Goal: Task Accomplishment & Management: Complete application form

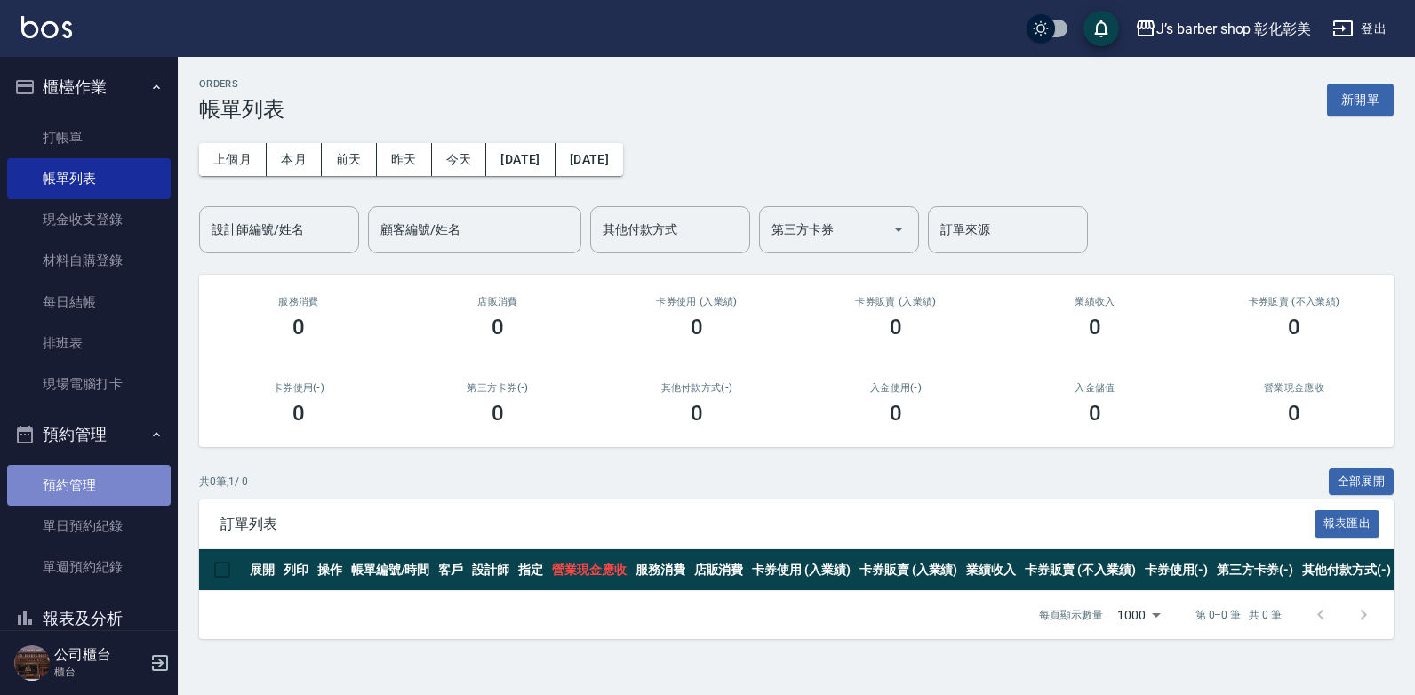
click at [124, 497] on link "預約管理" at bounding box center [89, 485] width 164 height 41
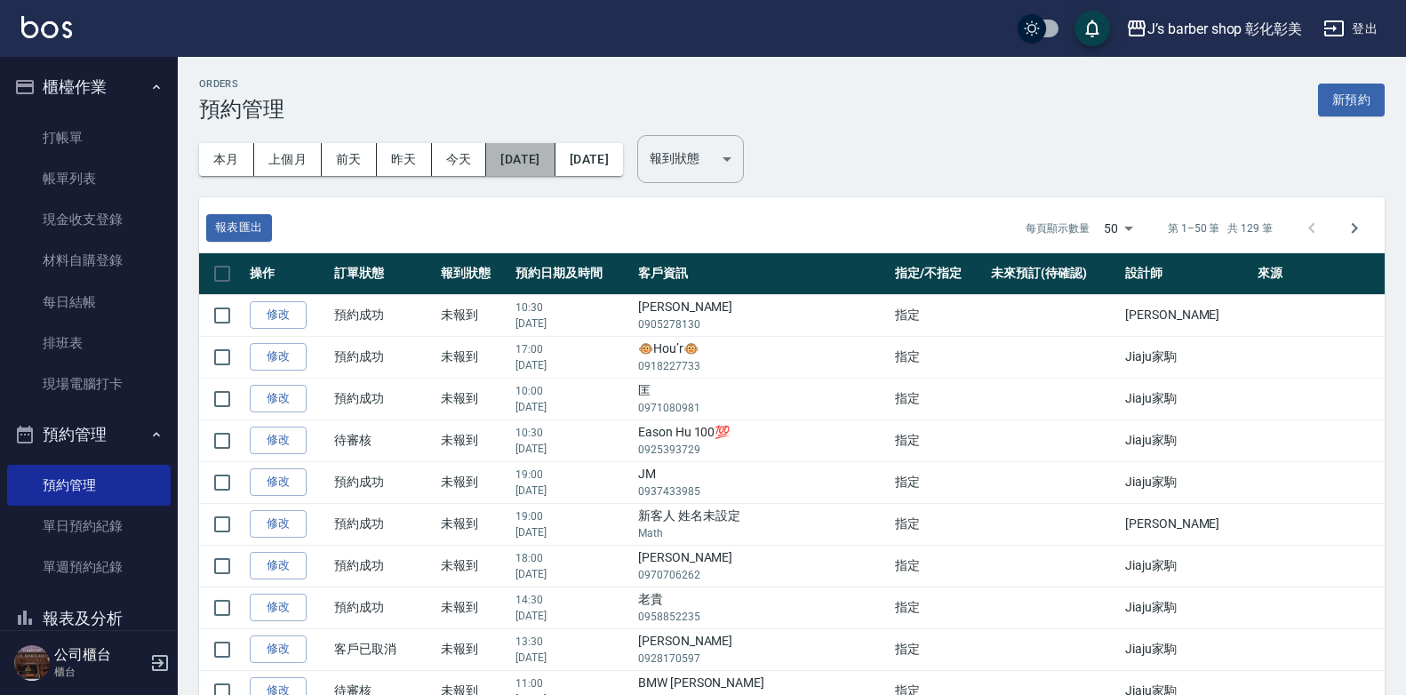
click at [524, 154] on button "[DATE]" at bounding box center [520, 159] width 68 height 33
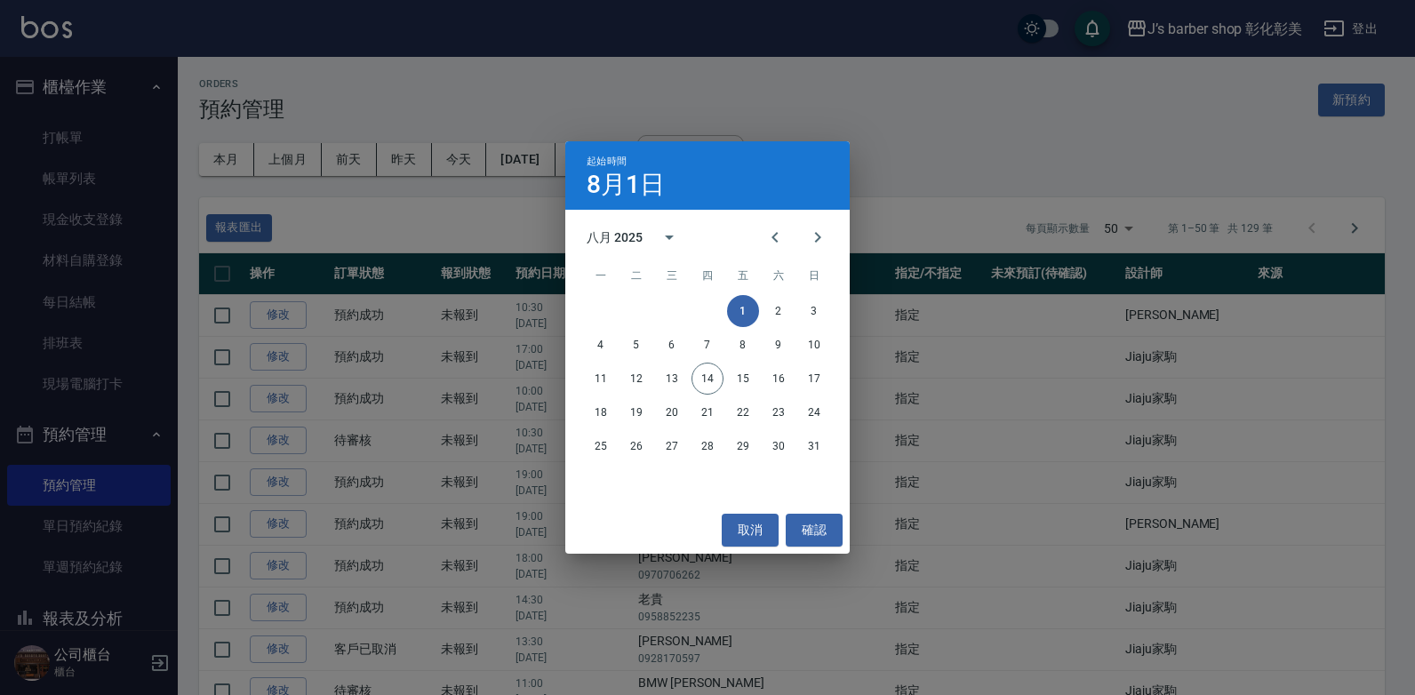
click at [485, 192] on div "起始時間 8月1日 八月 2025 一 二 三 四 五 六 日 1 2 3 4 5 6 7 8 9 10 11 12 13 14 15 16 17 18 19…" at bounding box center [707, 347] width 1415 height 695
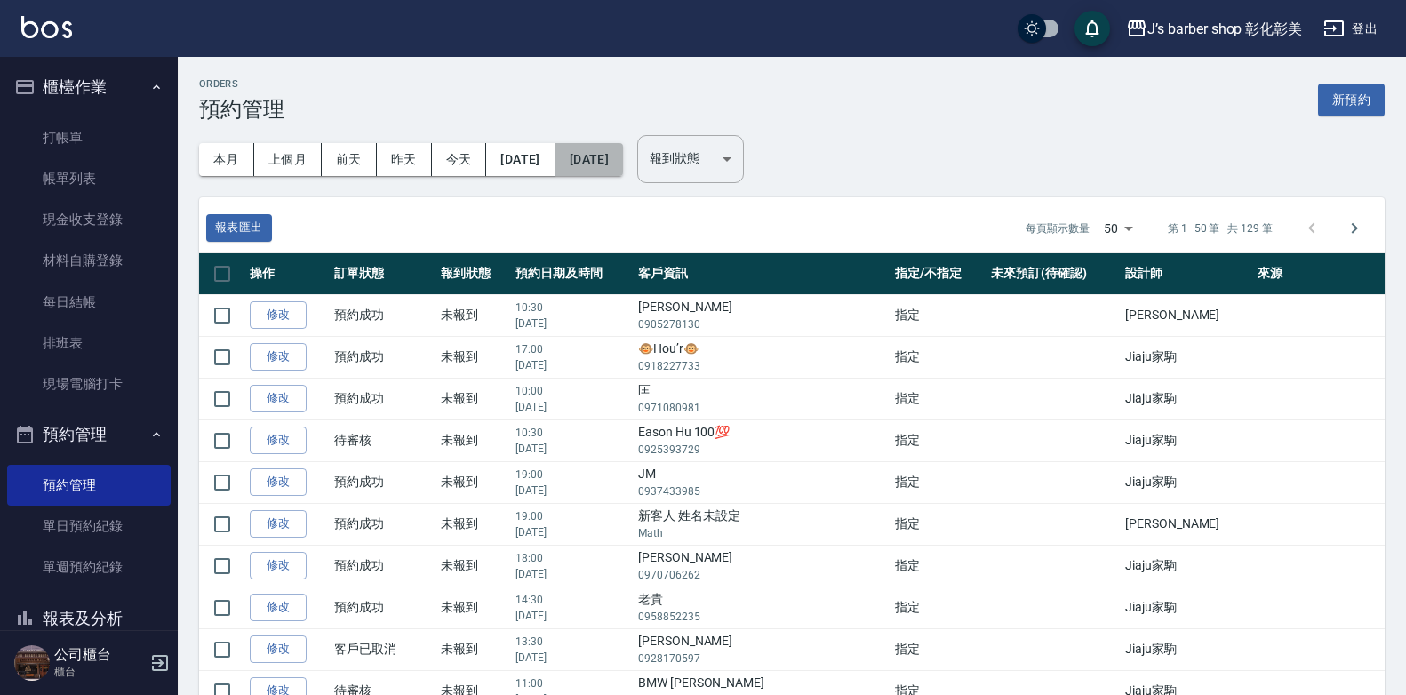
click at [623, 169] on button "[DATE]" at bounding box center [590, 159] width 68 height 33
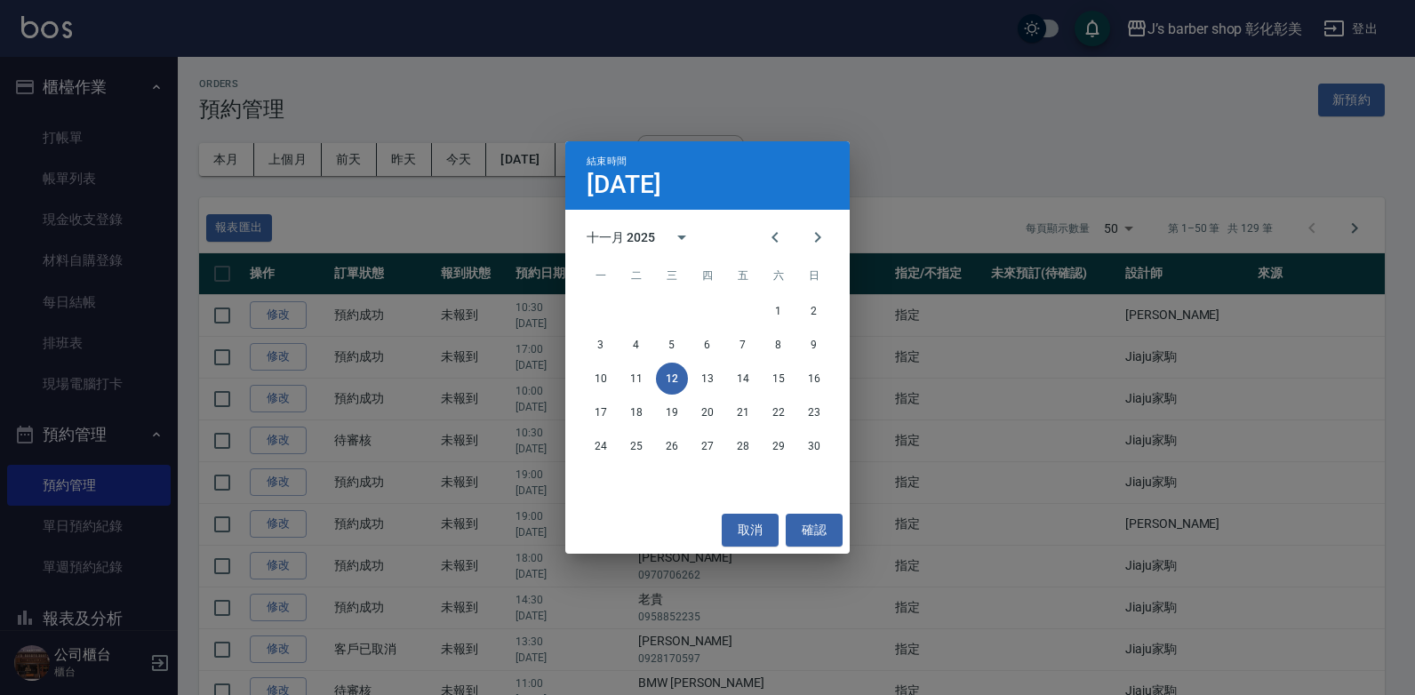
click at [543, 164] on div "結束時間 [DATE] 十一月 2025 一 二 三 四 五 六 日 1 2 3 4 5 6 7 8 9 10 11 12 13 14 15 16 17 18…" at bounding box center [707, 347] width 1415 height 695
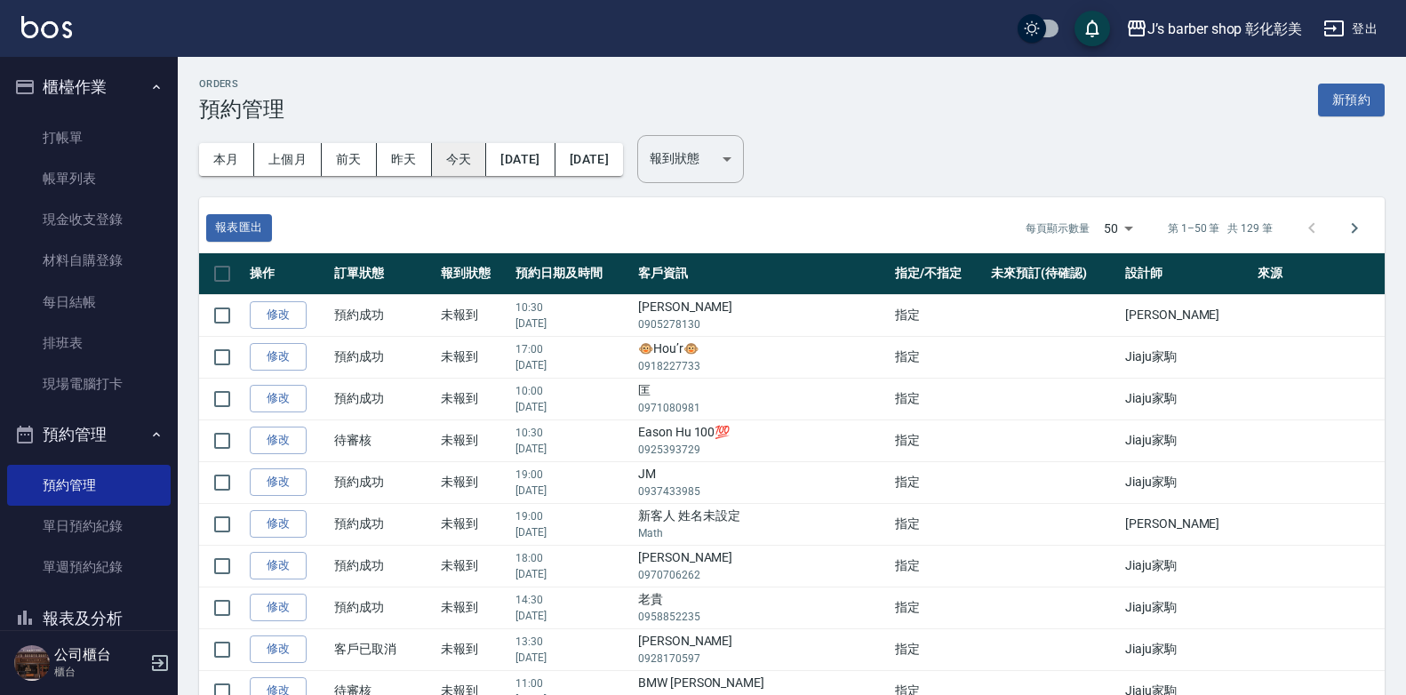
drag, startPoint x: 543, startPoint y: 164, endPoint x: 437, endPoint y: 148, distance: 106.9
click at [437, 148] on button "今天" at bounding box center [459, 159] width 55 height 33
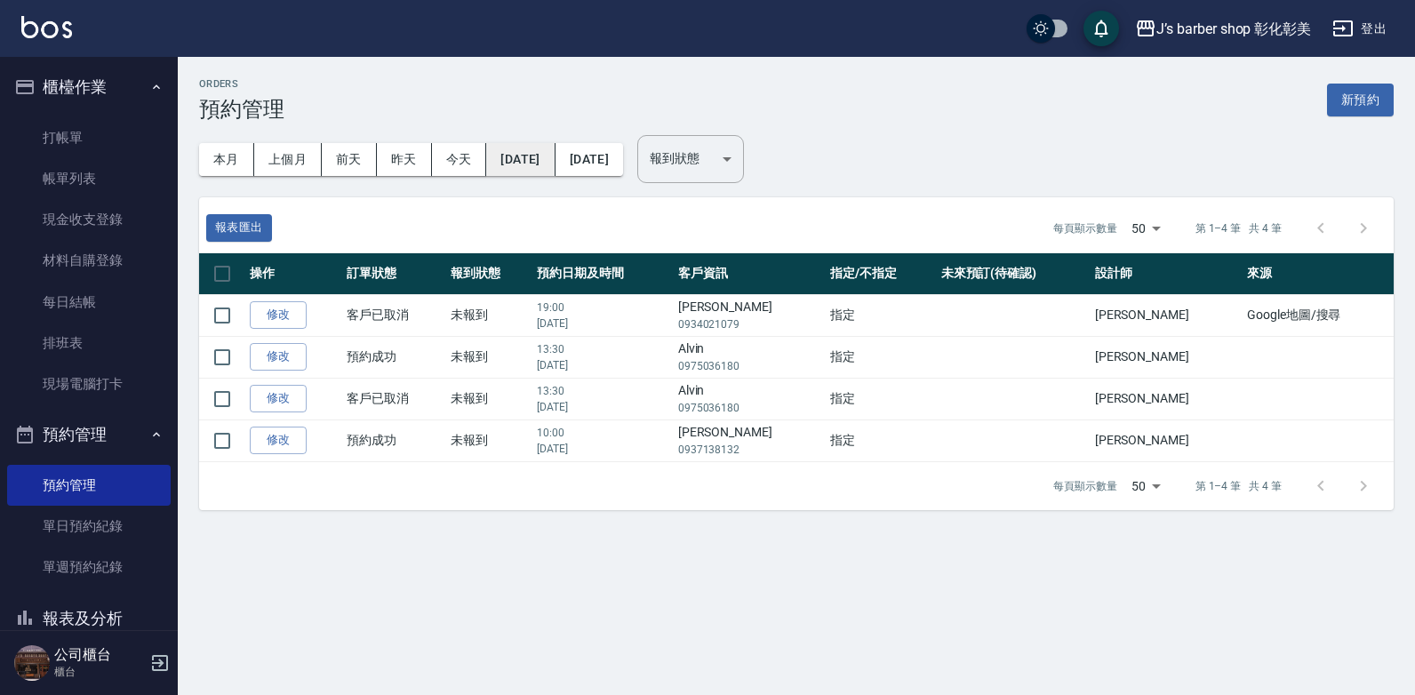
click at [555, 156] on button "[DATE]" at bounding box center [520, 159] width 68 height 33
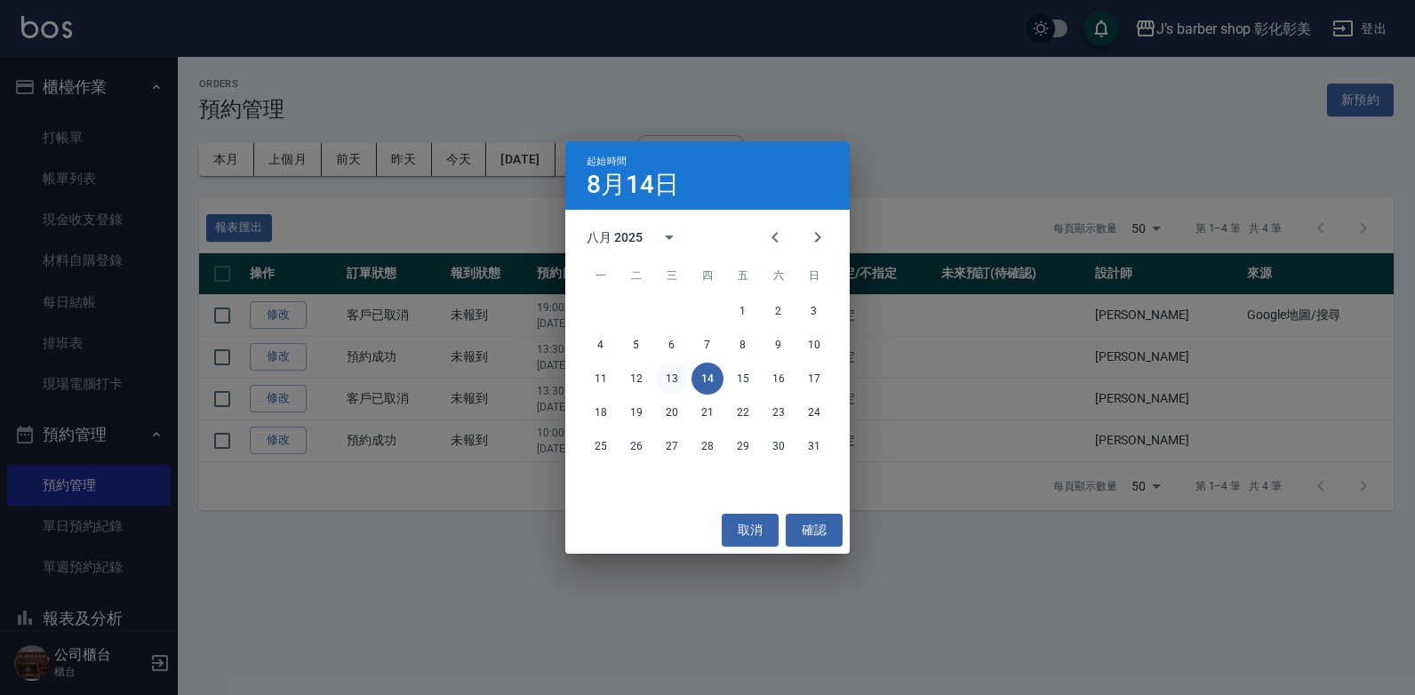
click at [678, 380] on button "13" at bounding box center [672, 379] width 32 height 32
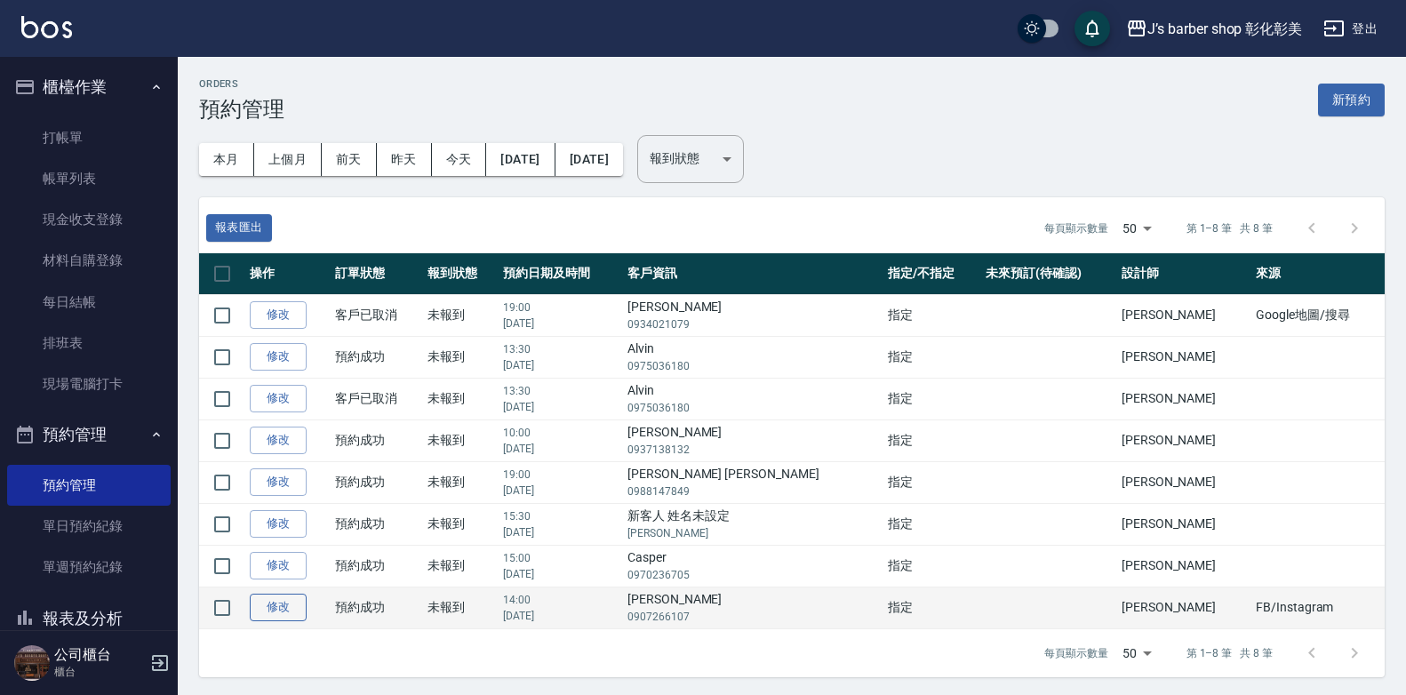
click at [307, 604] on link "修改" at bounding box center [278, 608] width 57 height 28
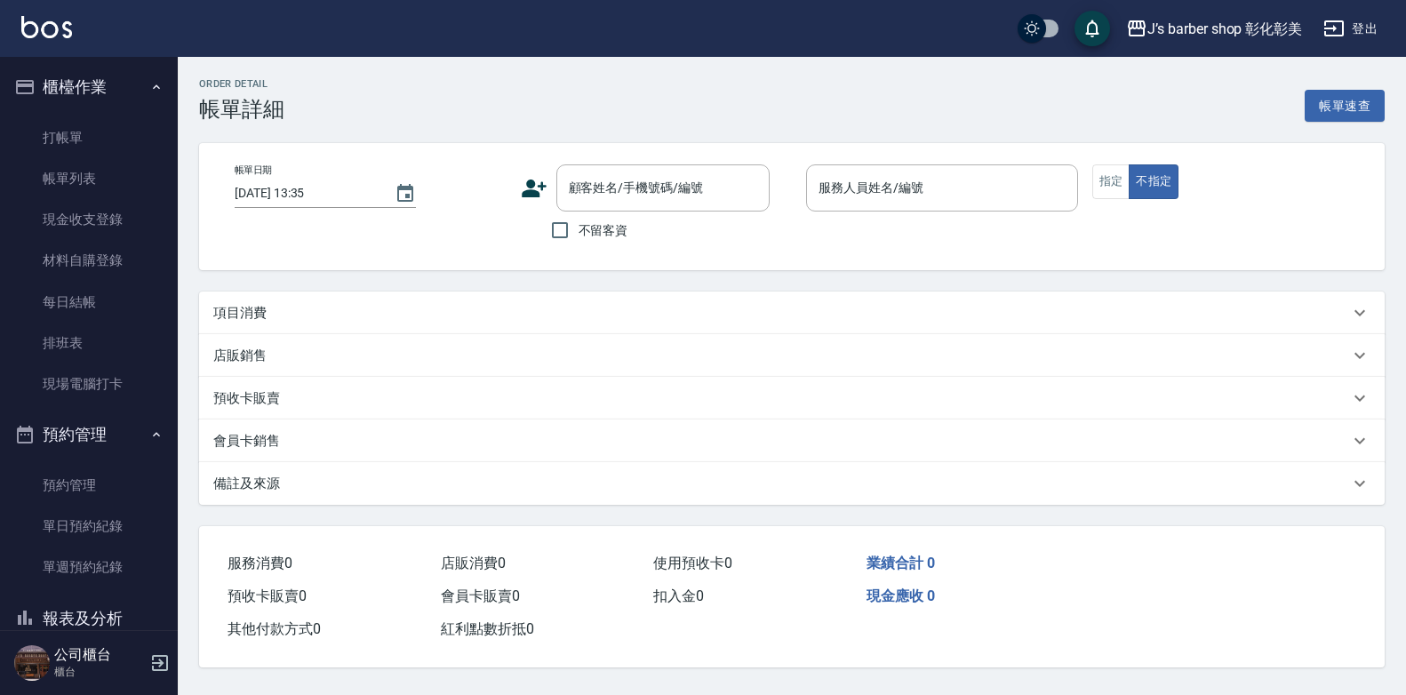
type input "[DATE] 14:00"
type input "[PERSON_NAME](無代號)"
type input "FB/Instagram"
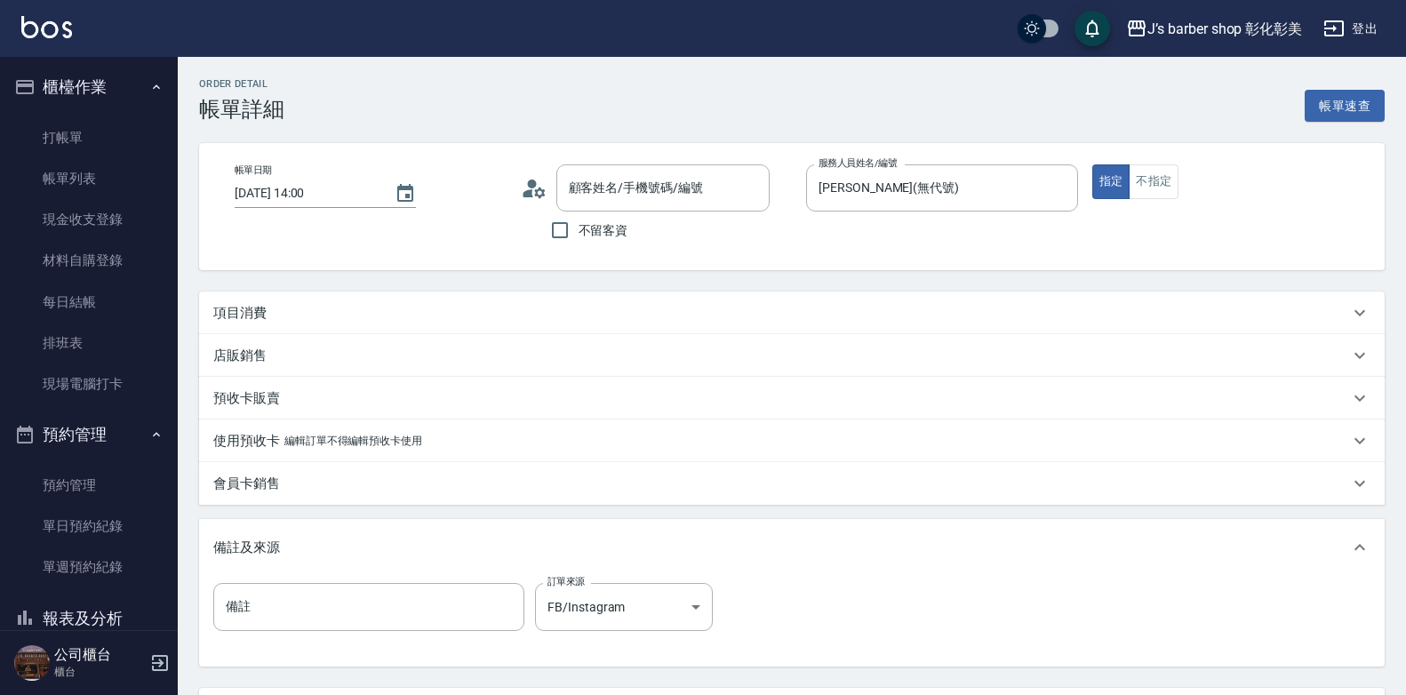
type input "[PERSON_NAME]/0907266107/null"
click at [443, 316] on div "項目消費" at bounding box center [781, 313] width 1136 height 19
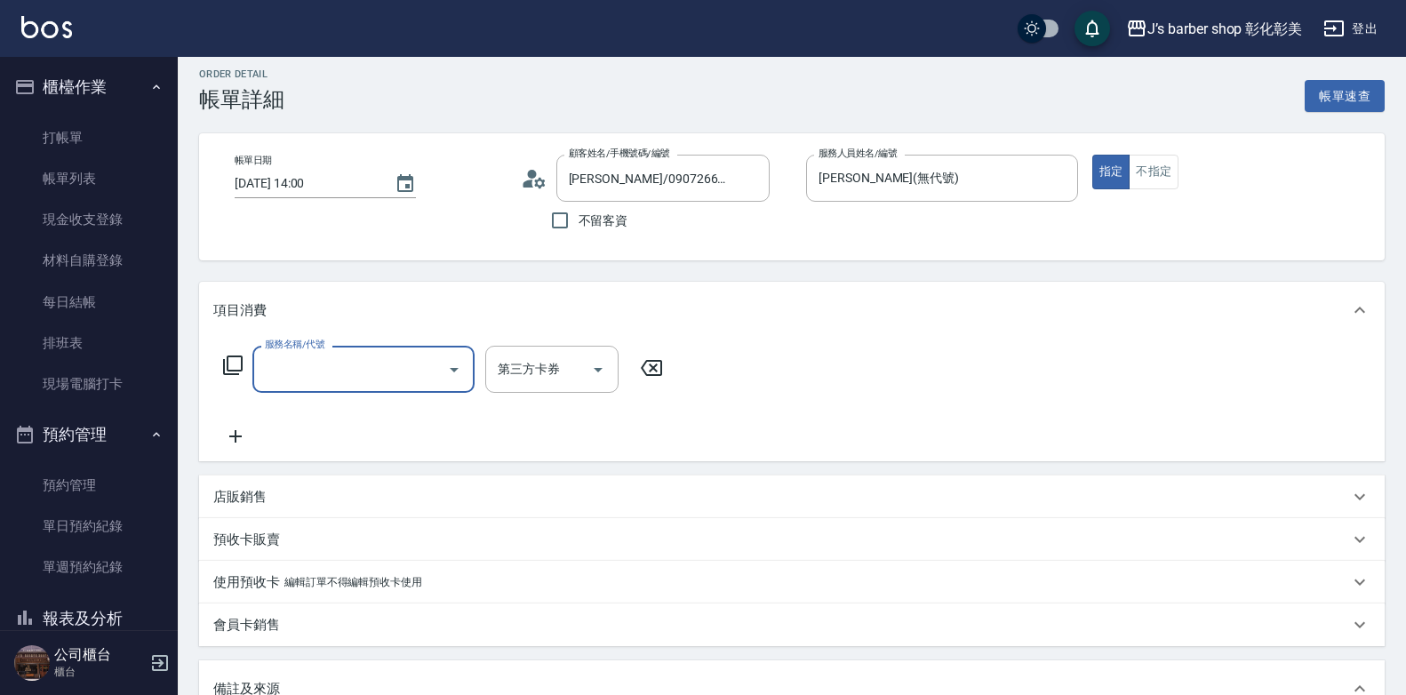
scroll to position [0, 0]
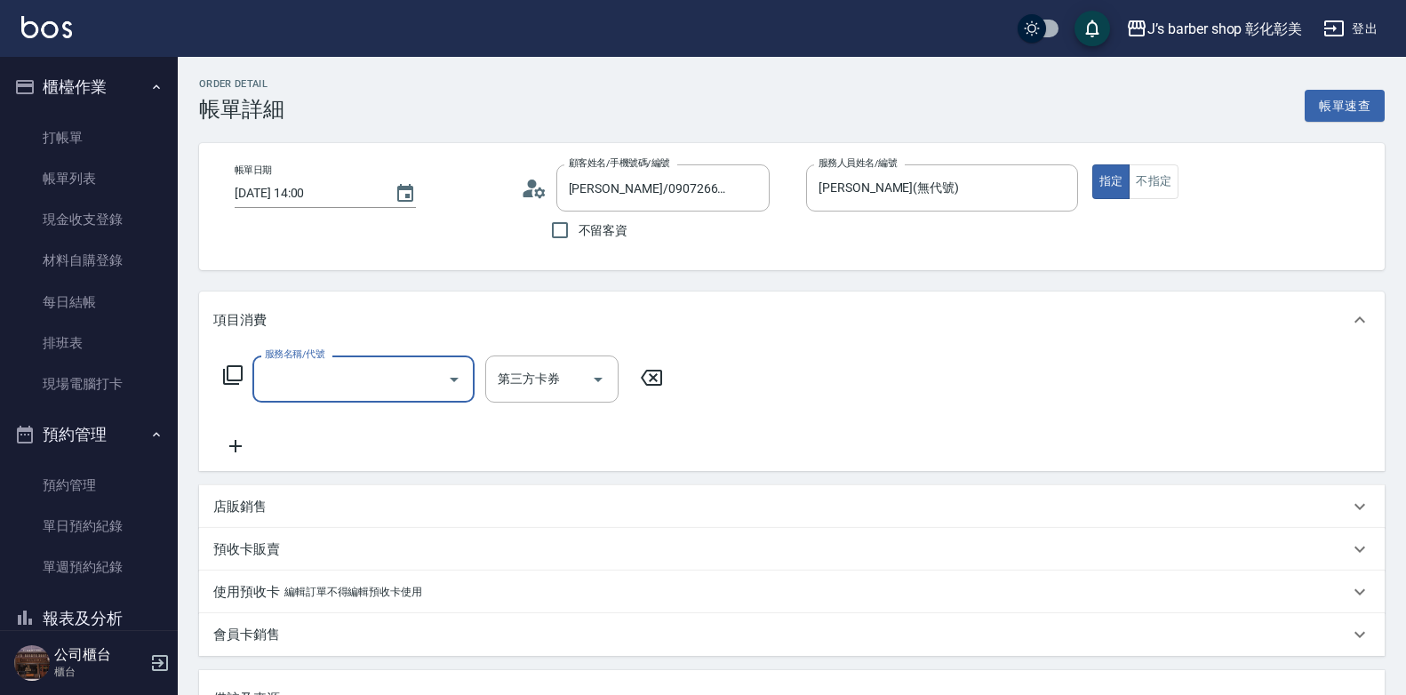
click at [295, 192] on input "[DATE] 14:00" at bounding box center [306, 193] width 142 height 29
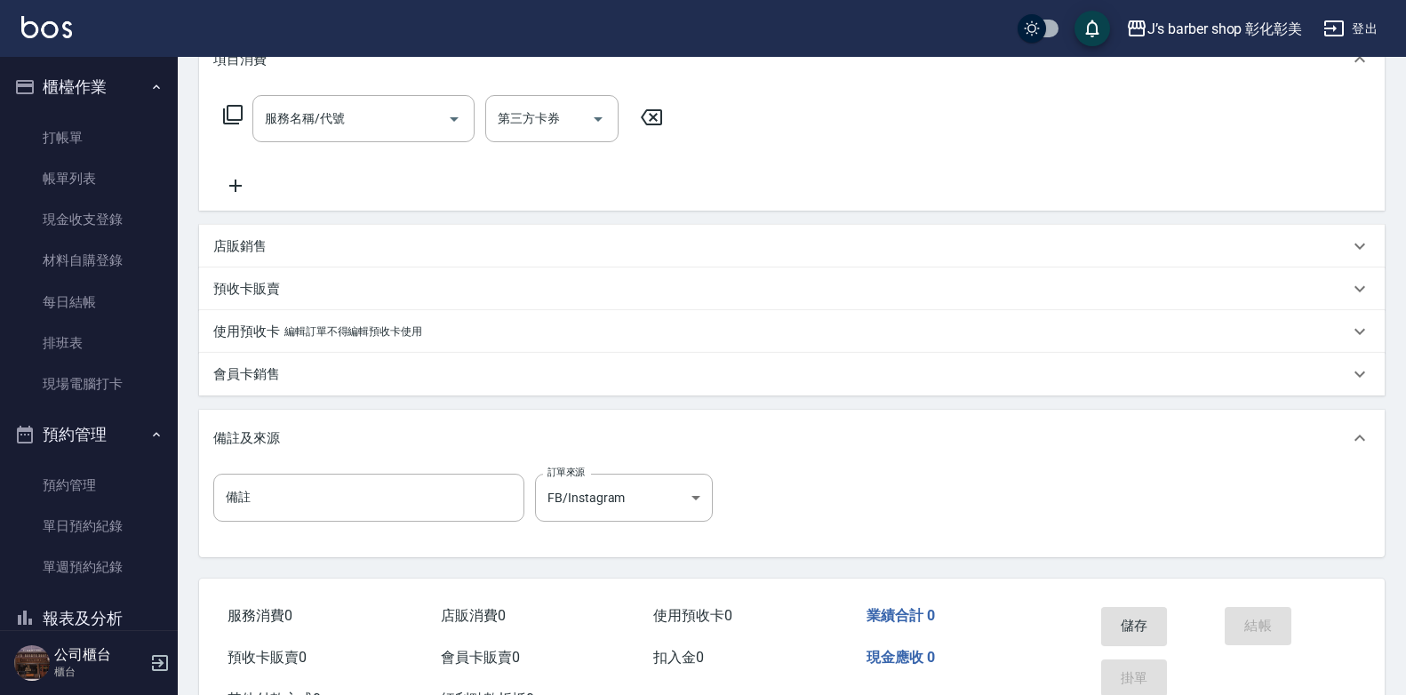
scroll to position [333, 0]
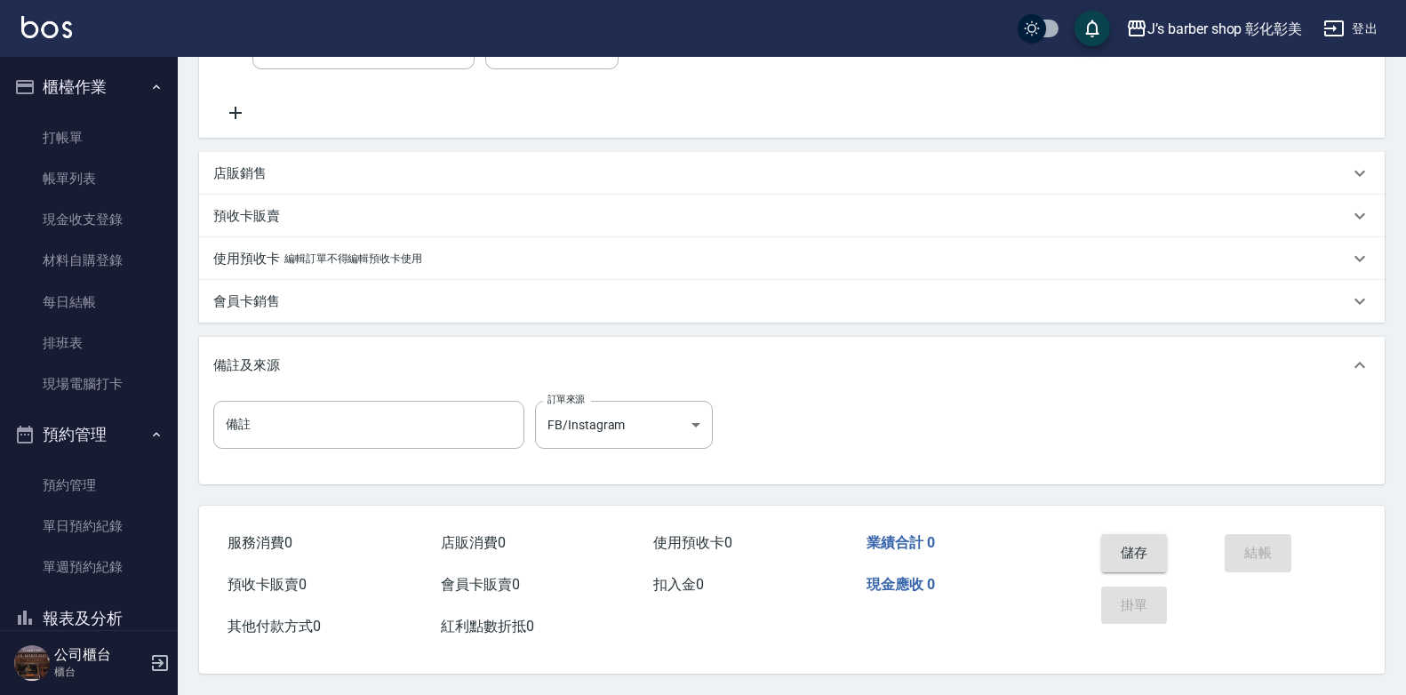
type input "[DATE] 15:00"
click at [1109, 551] on button "儲存" at bounding box center [1134, 552] width 67 height 37
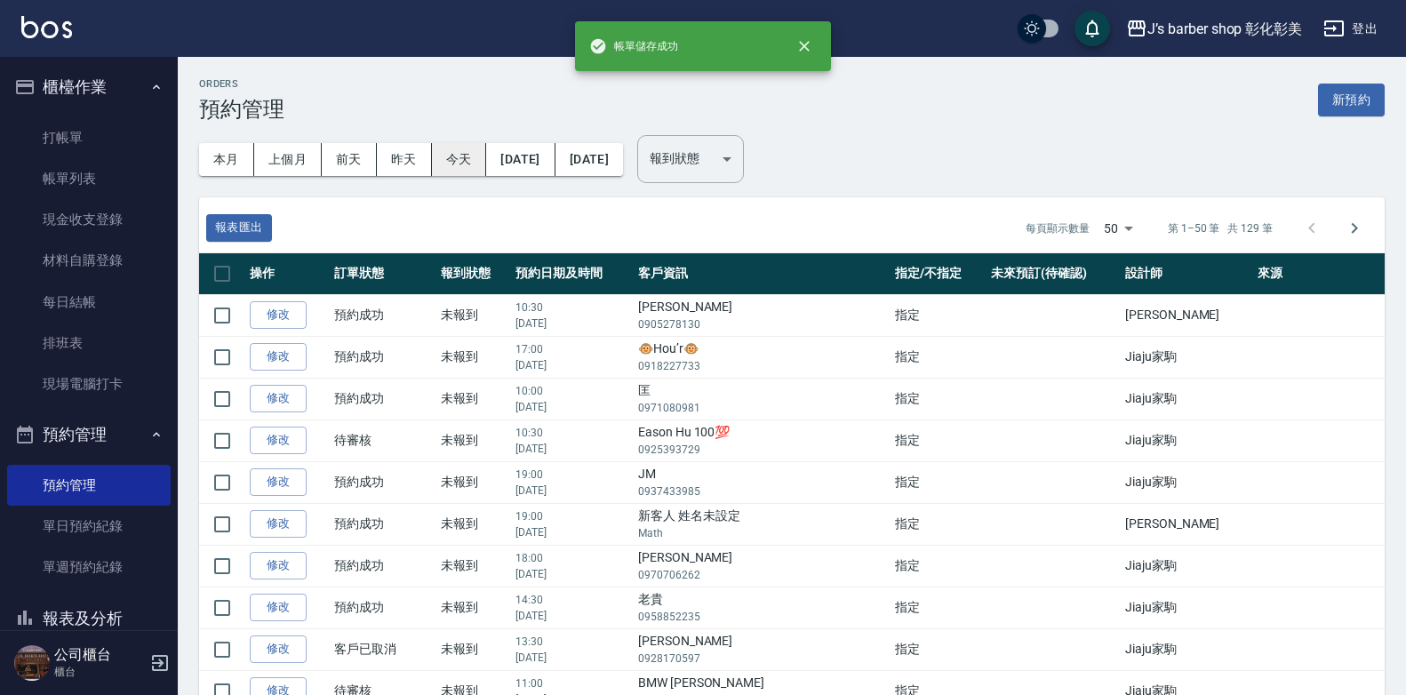
click at [462, 166] on button "今天" at bounding box center [459, 159] width 55 height 33
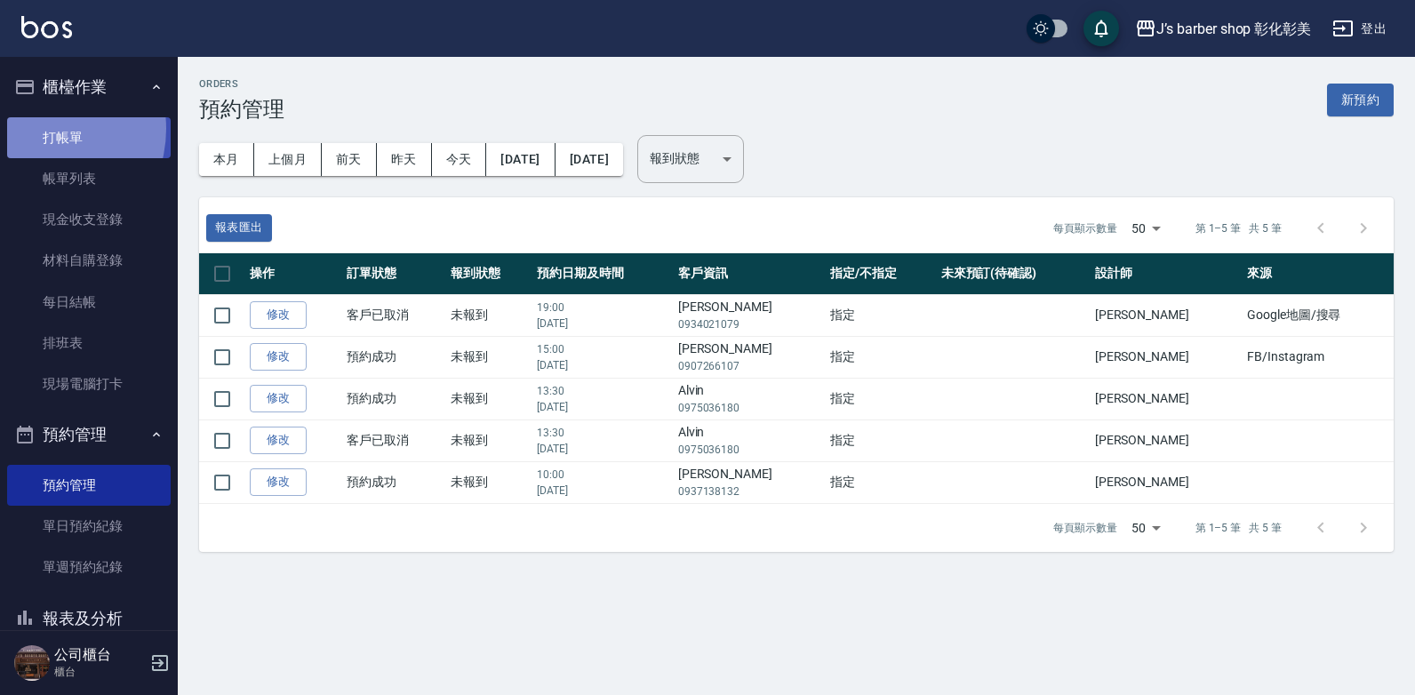
click at [36, 128] on link "打帳單" at bounding box center [89, 137] width 164 height 41
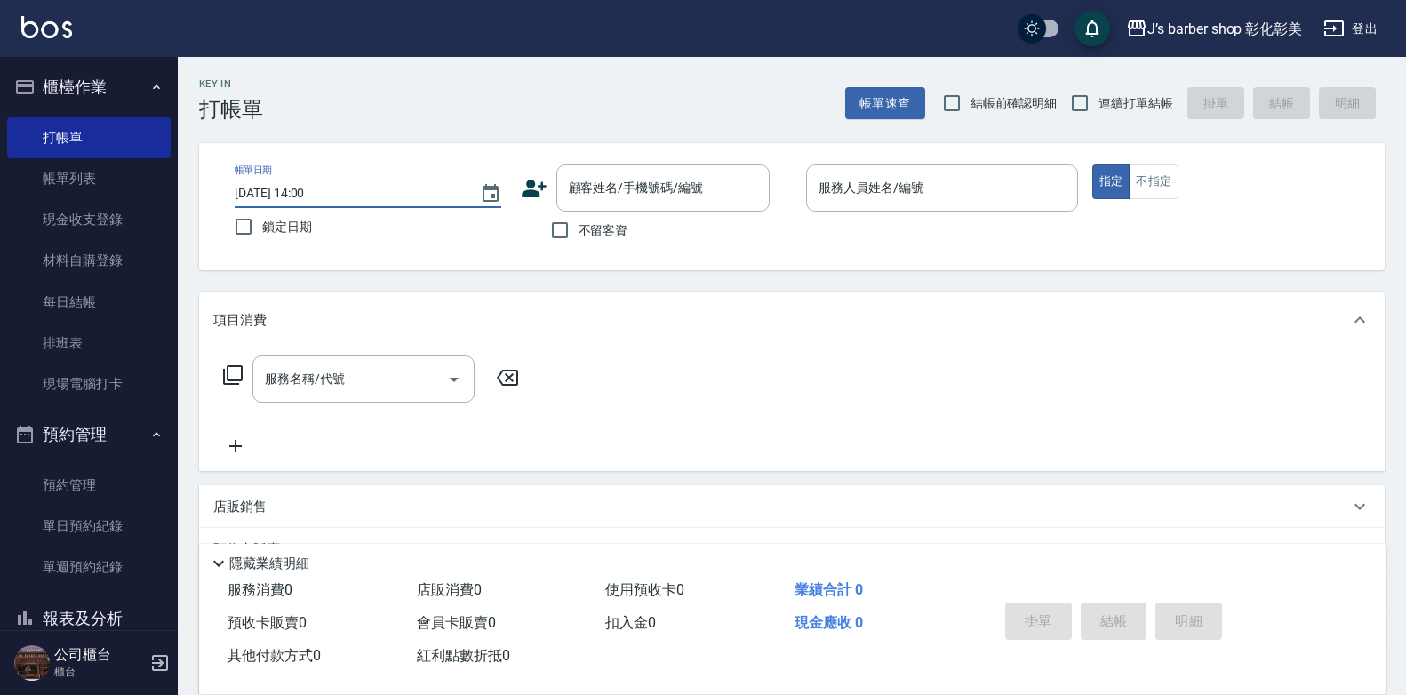
click at [312, 188] on input "[DATE] 14:00" at bounding box center [349, 193] width 228 height 29
type input "[DATE] 10:00"
click at [654, 196] on input "顧客姓名/手機號碼/編號" at bounding box center [649, 187] width 171 height 31
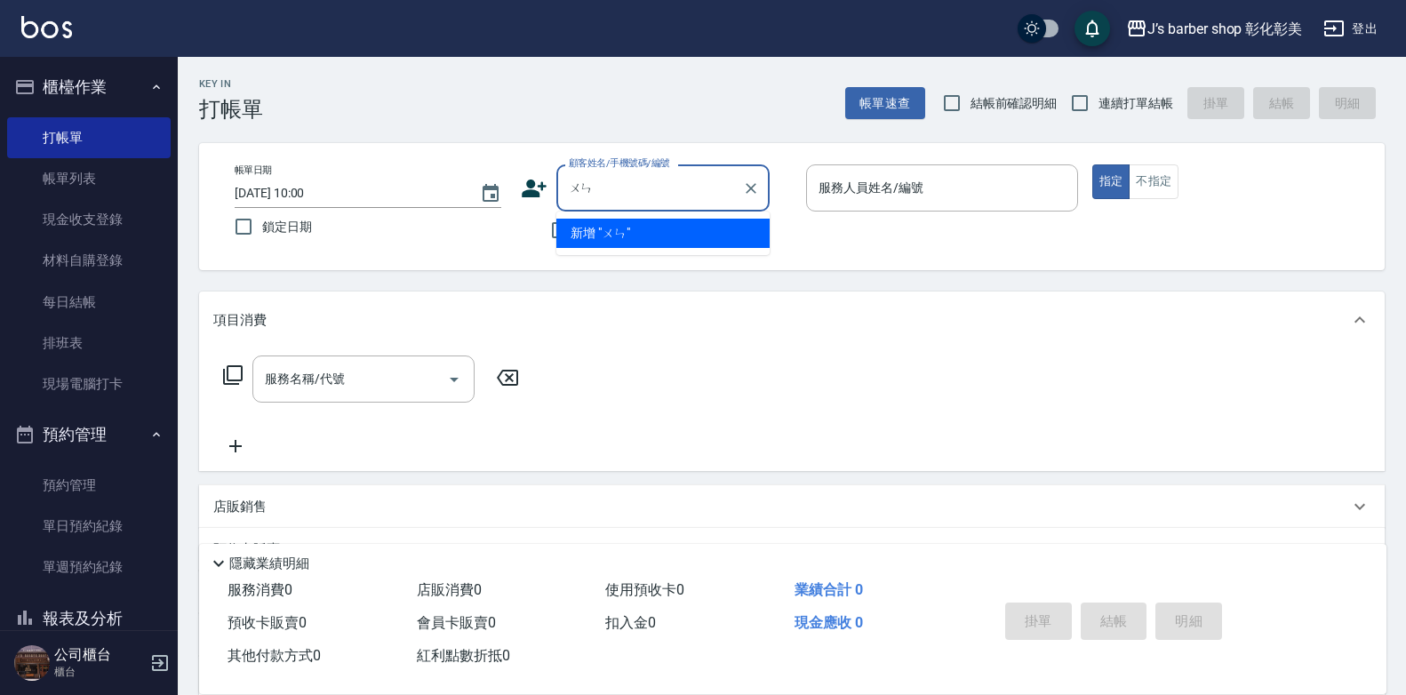
type input "文"
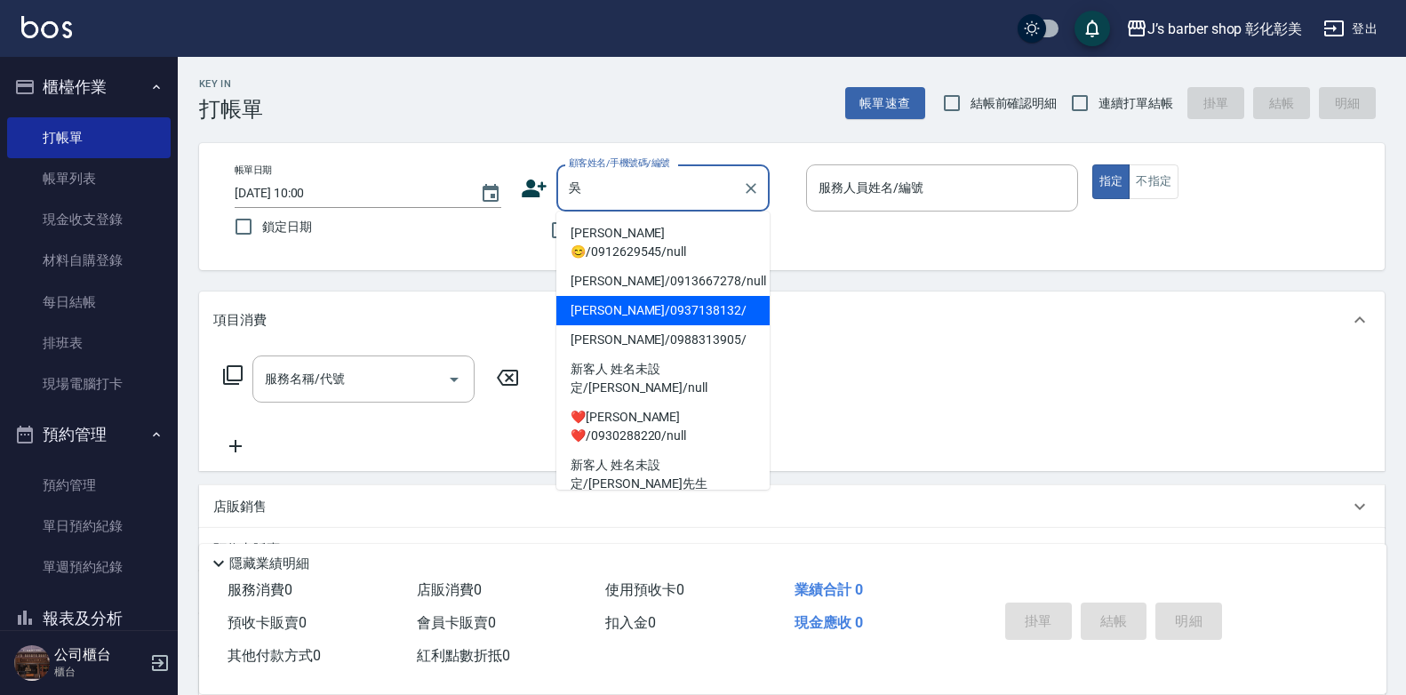
click at [702, 300] on li "[PERSON_NAME]/0937138132/" at bounding box center [662, 310] width 213 height 29
type input "[PERSON_NAME]/0937138132/"
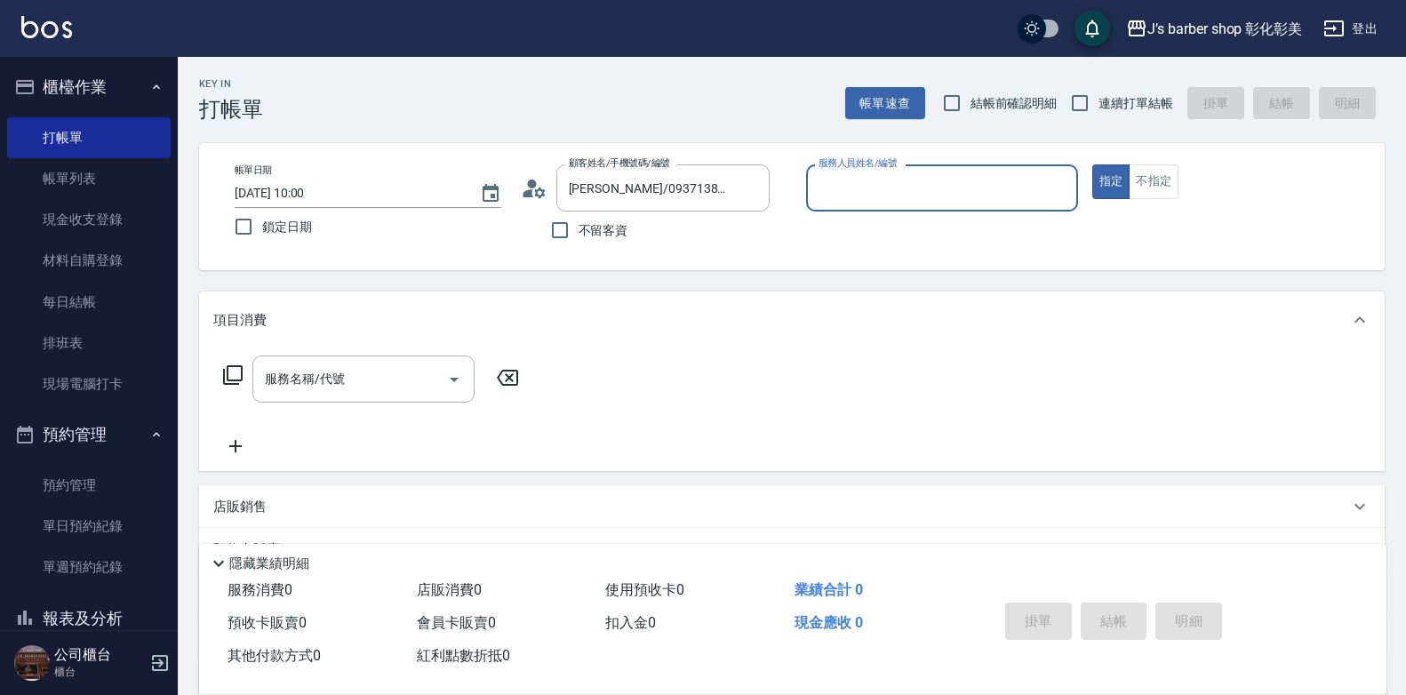
click at [868, 183] on input "服務人員姓名/編號" at bounding box center [942, 187] width 256 height 31
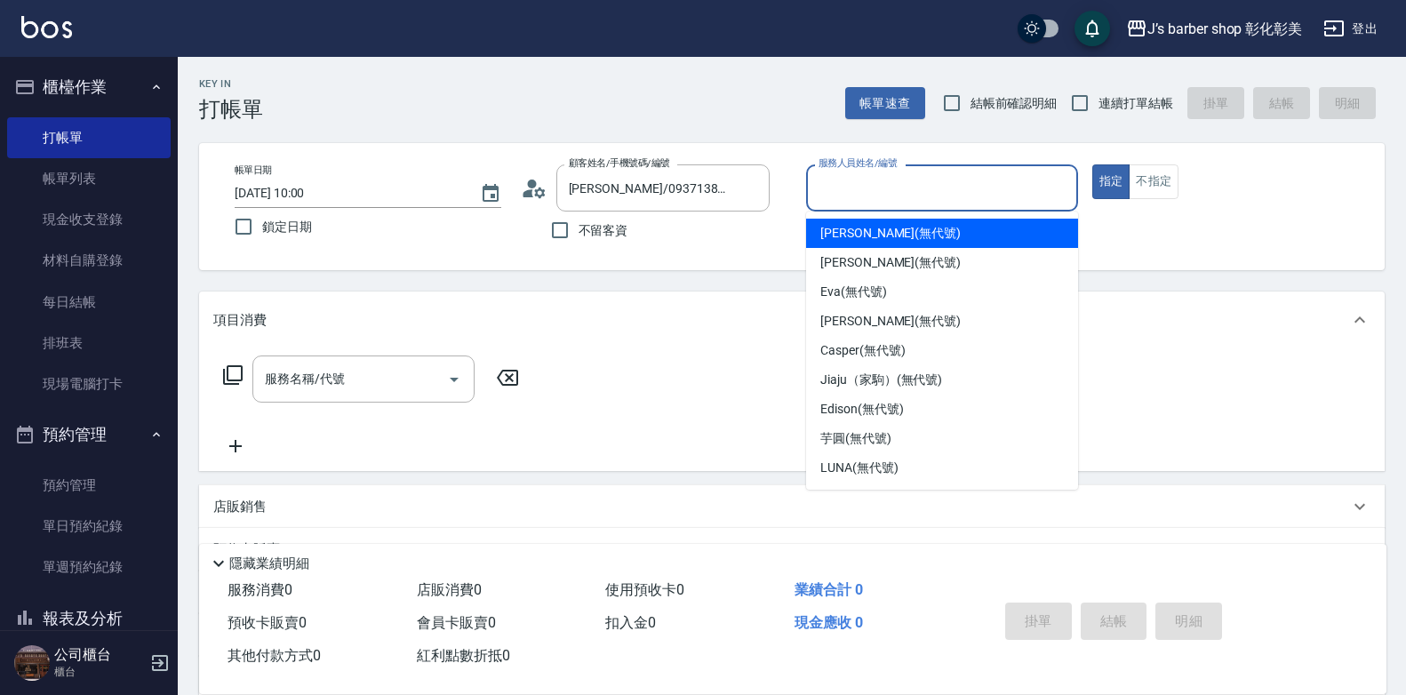
click at [868, 183] on input "服務人員姓名/編號" at bounding box center [942, 187] width 256 height 31
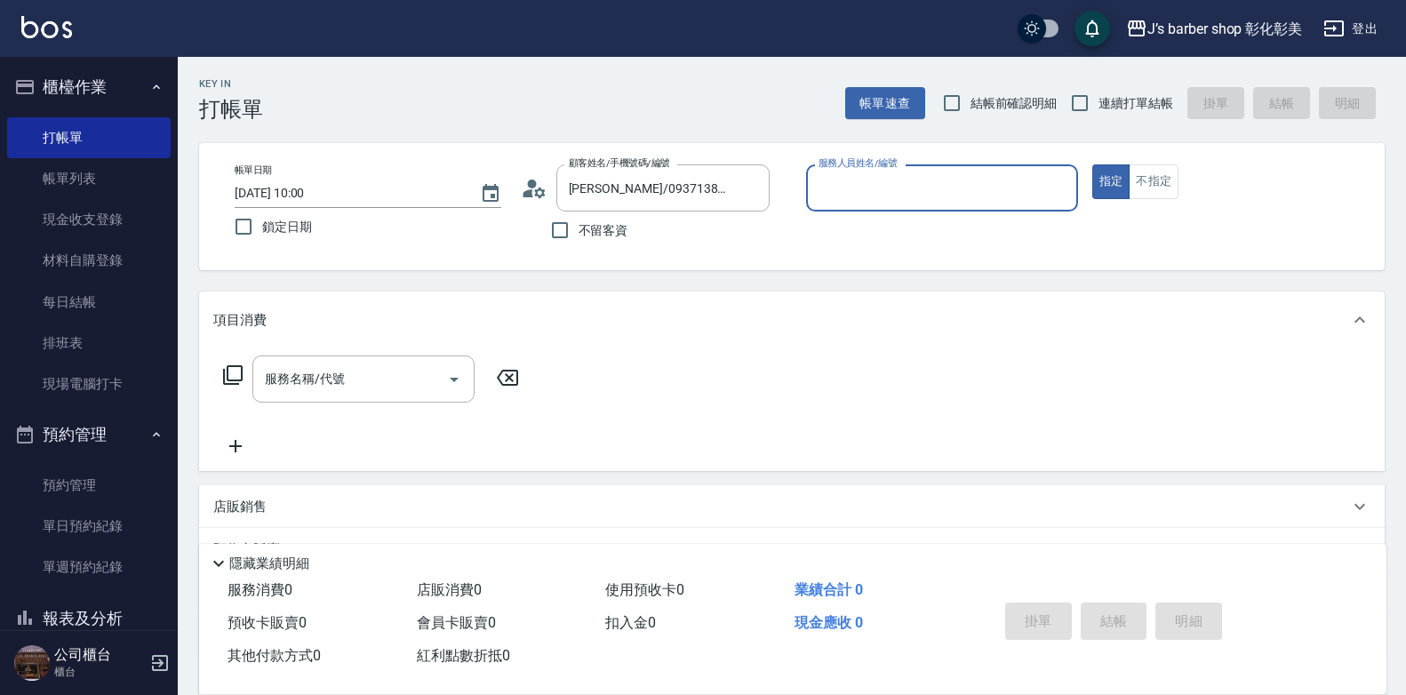
click at [868, 187] on input "服務人員姓名/編號" at bounding box center [942, 187] width 256 height 31
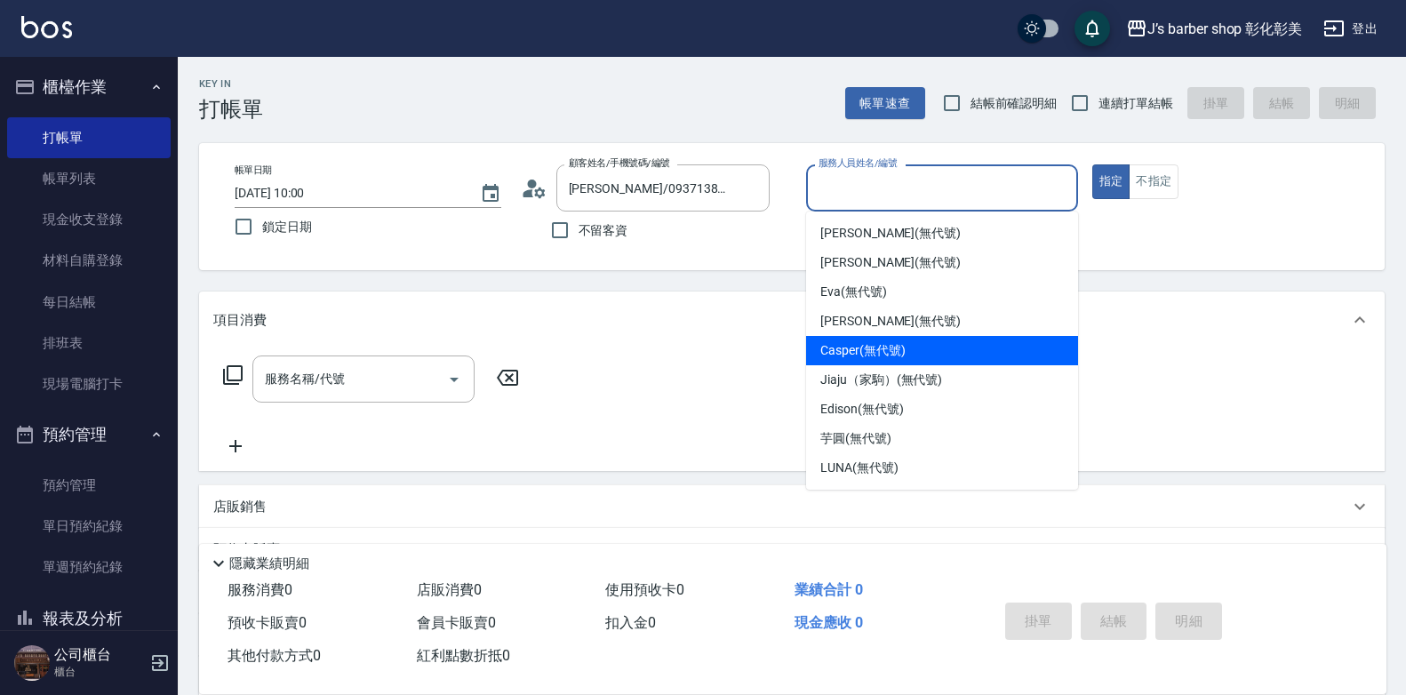
click at [857, 351] on span "Casper (無代號)" at bounding box center [862, 350] width 84 height 19
type input "Casper(無代號)"
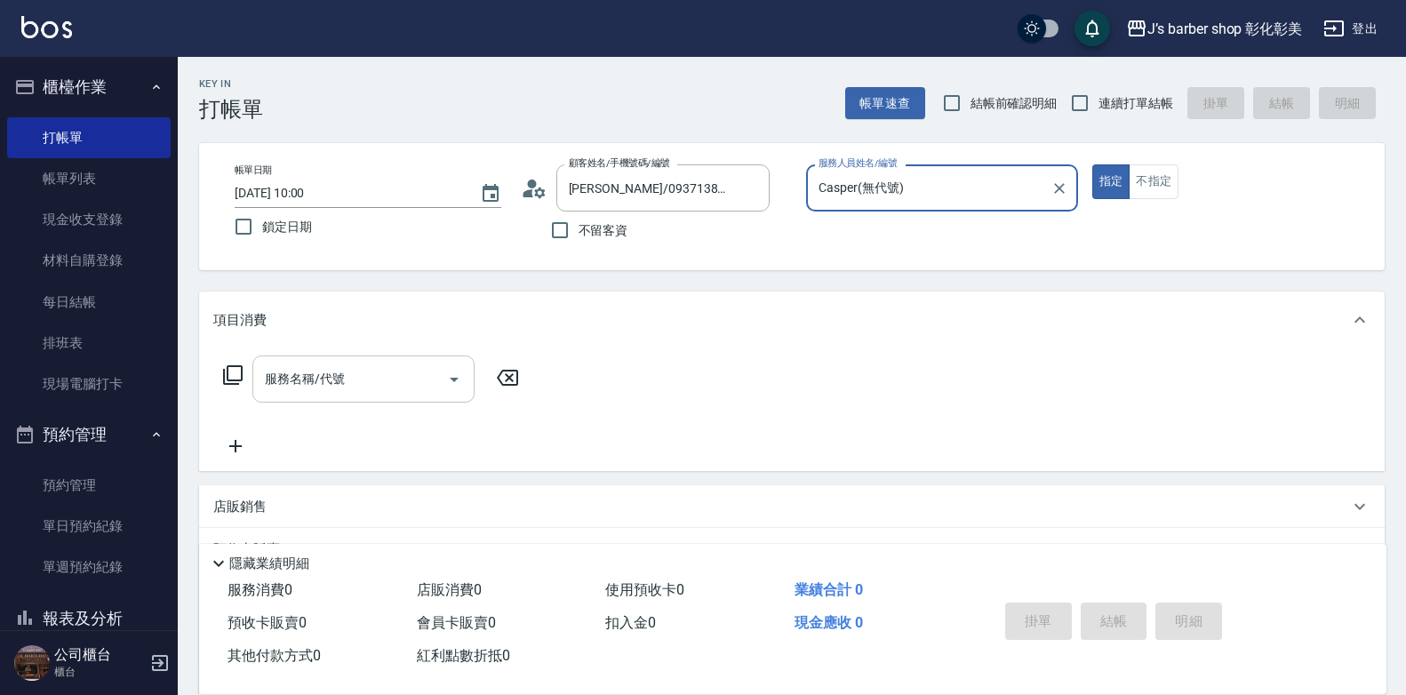
click at [364, 390] on input "服務名稱/代號" at bounding box center [350, 379] width 180 height 31
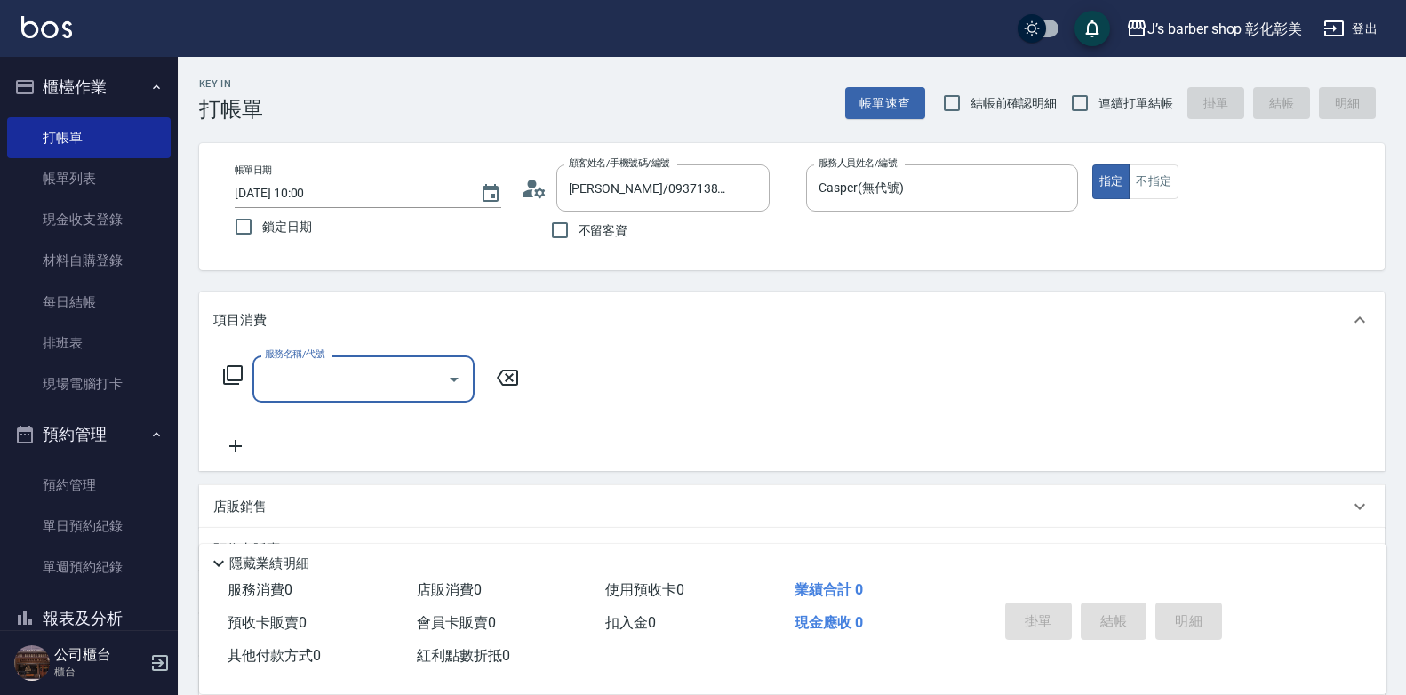
click at [367, 386] on input "服務名稱/代號" at bounding box center [350, 379] width 180 height 31
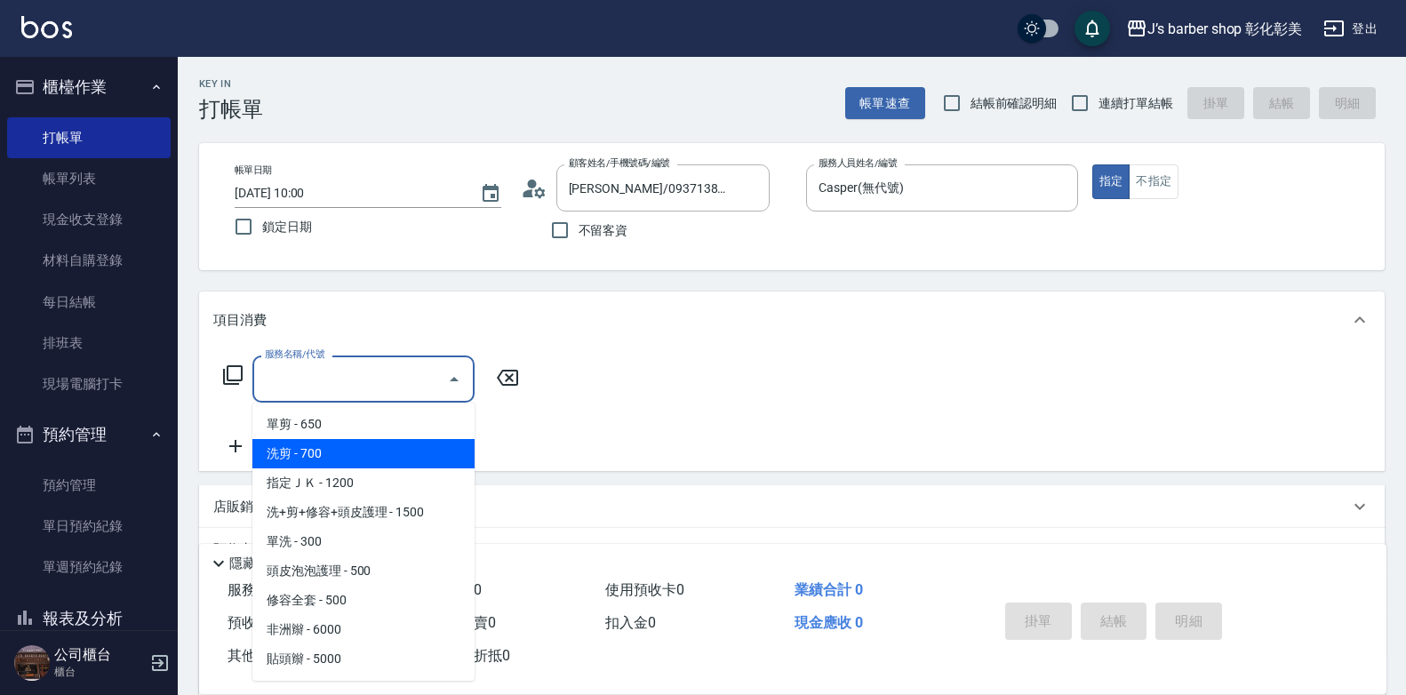
click at [350, 448] on span "洗剪 - 700" at bounding box center [363, 453] width 222 height 29
type input "洗剪(101)"
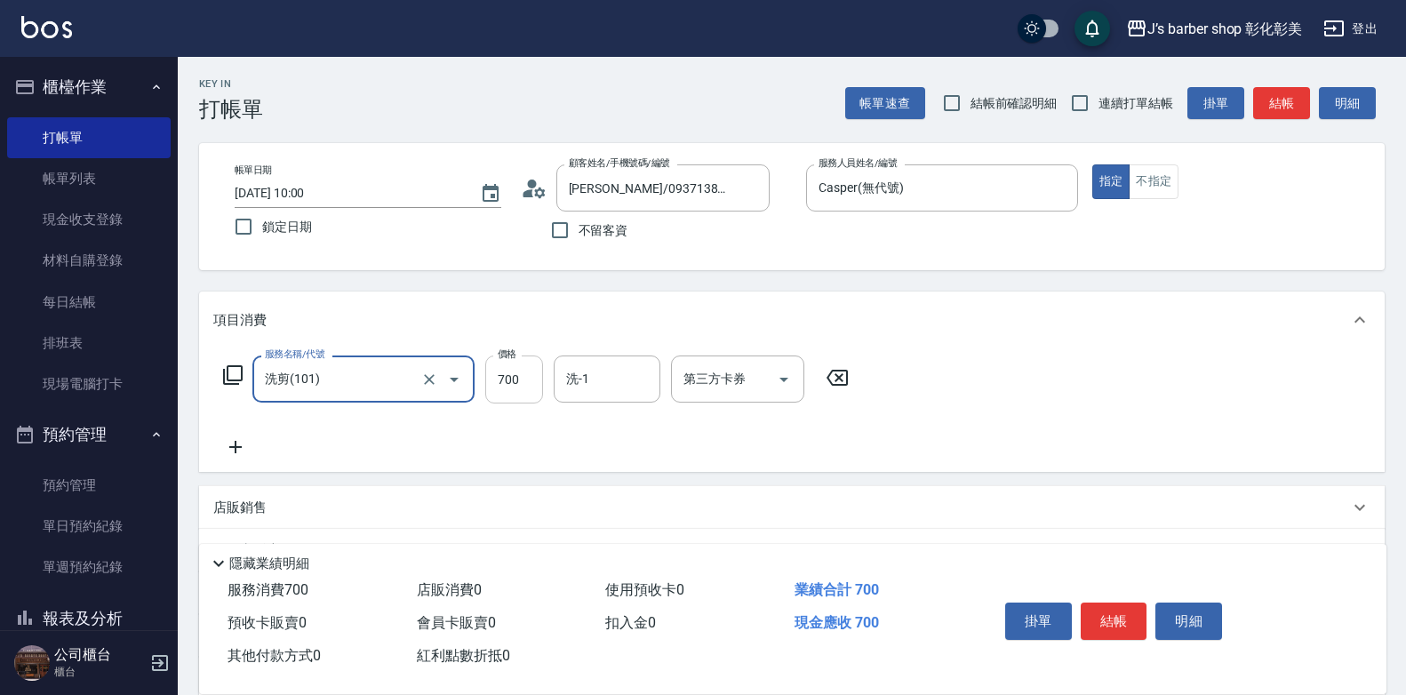
click at [500, 380] on input "700" at bounding box center [514, 380] width 58 height 48
type input "600"
click at [240, 449] on icon at bounding box center [235, 446] width 44 height 21
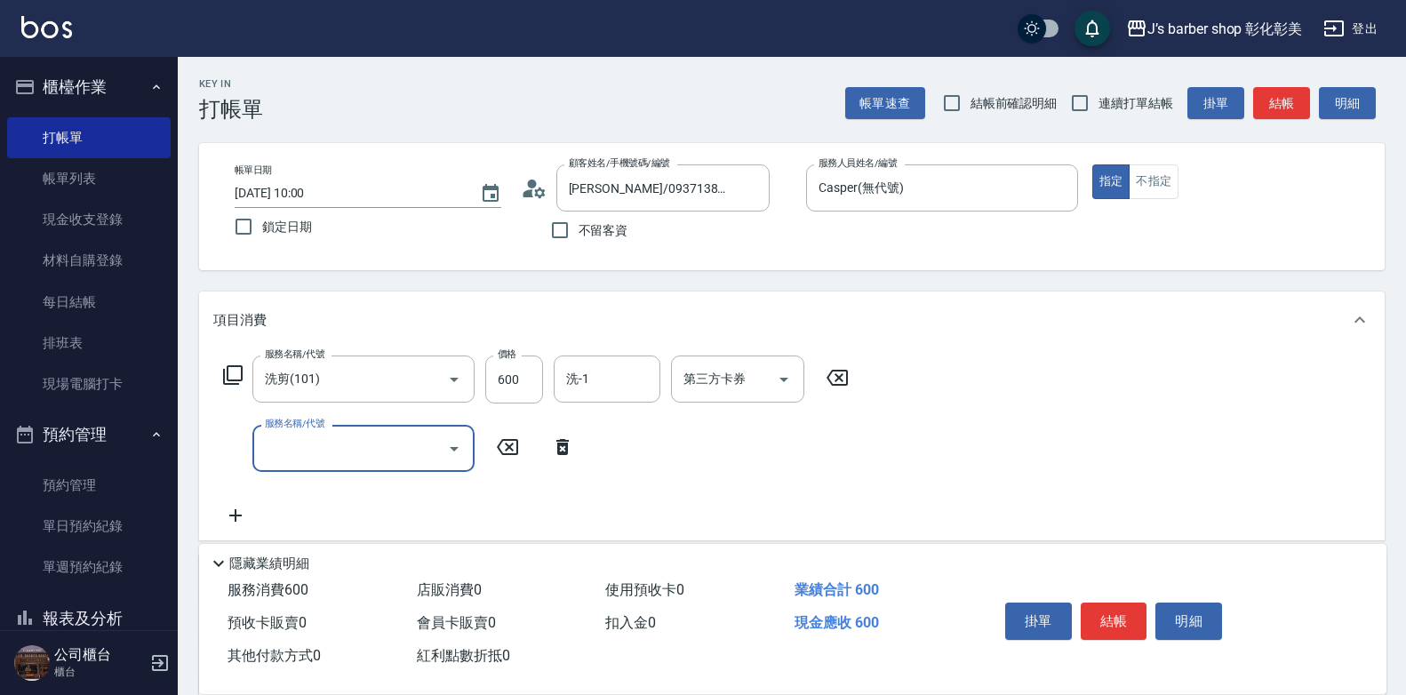
click at [284, 439] on input "服務名稱/代號" at bounding box center [350, 448] width 180 height 31
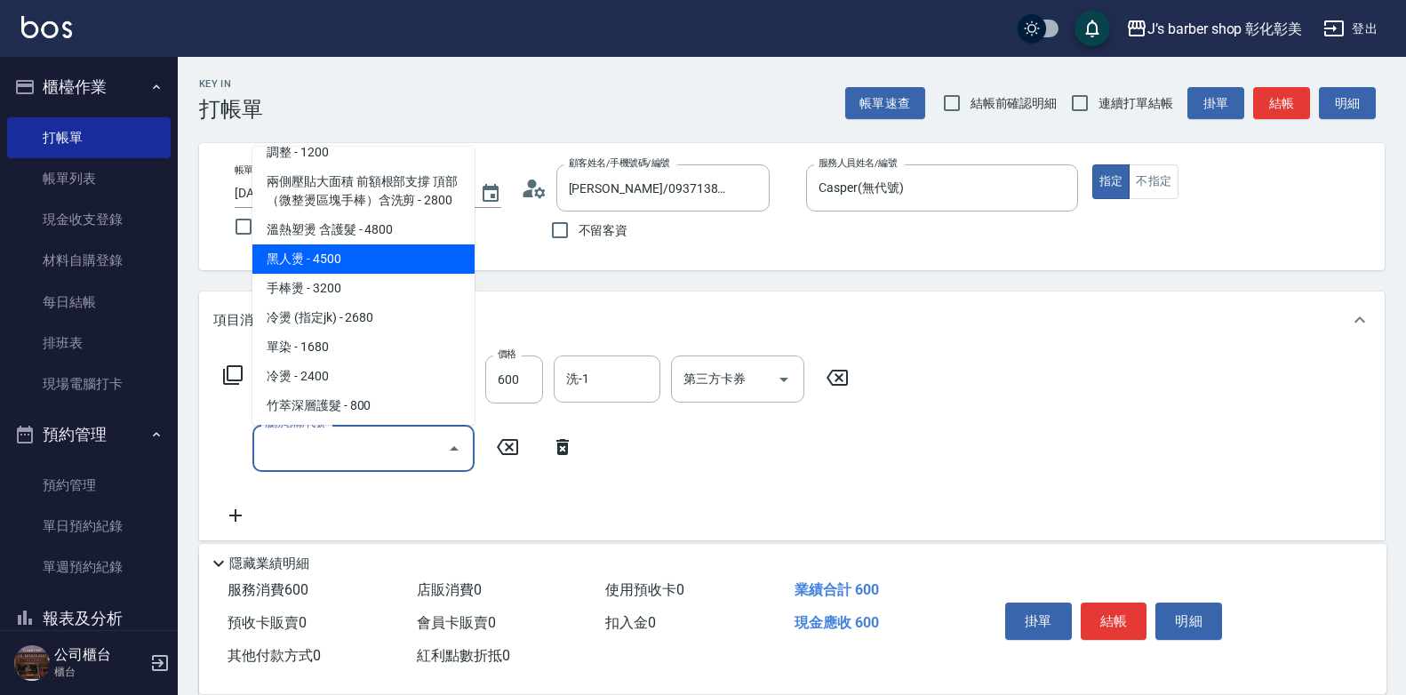
scroll to position [504, 0]
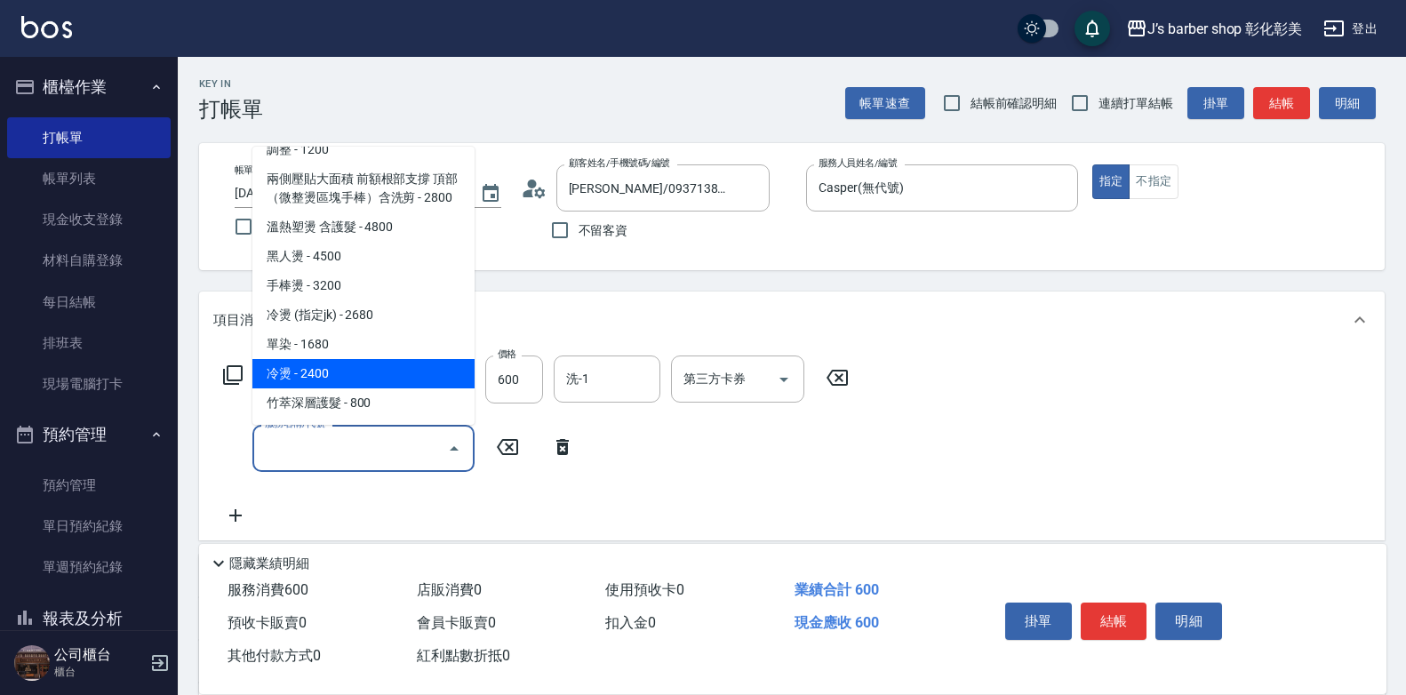
click at [346, 372] on span "冷燙 - 2400" at bounding box center [363, 373] width 222 height 29
type input "冷燙(LP)"
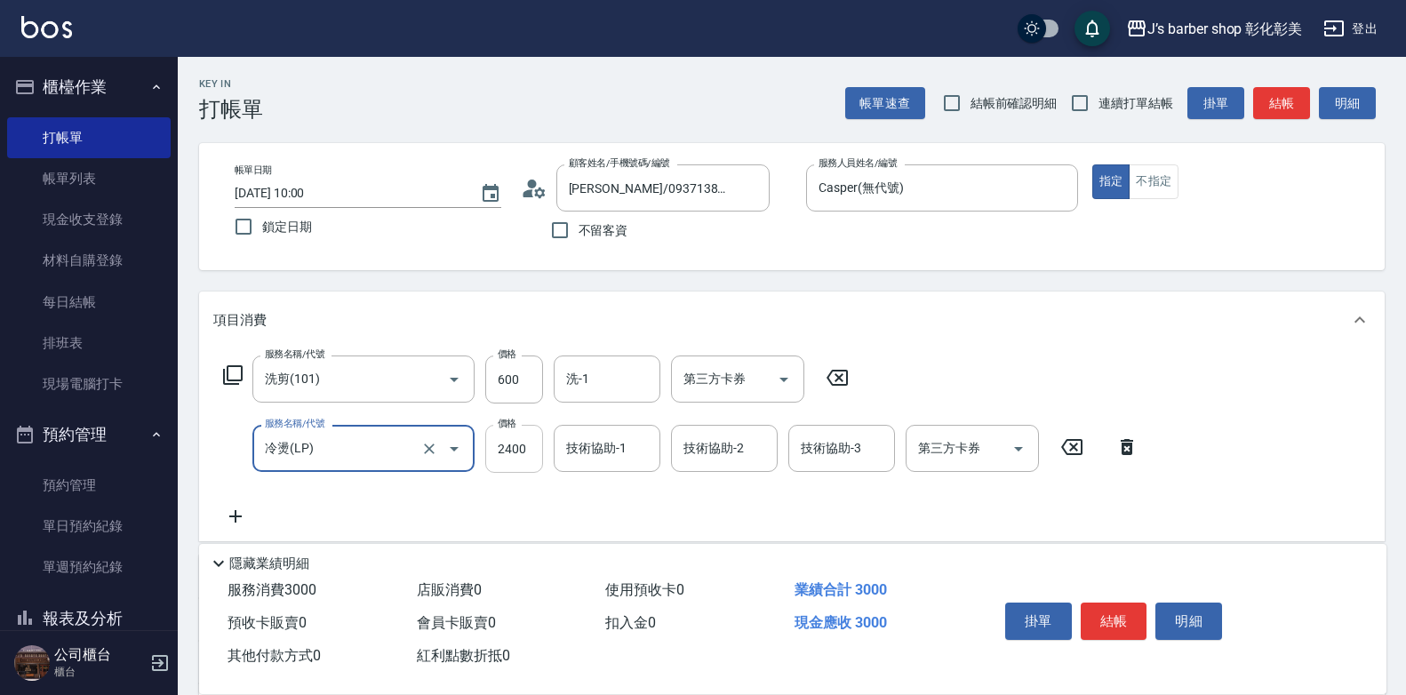
click at [521, 447] on input "2400" at bounding box center [514, 449] width 58 height 48
type input "1100"
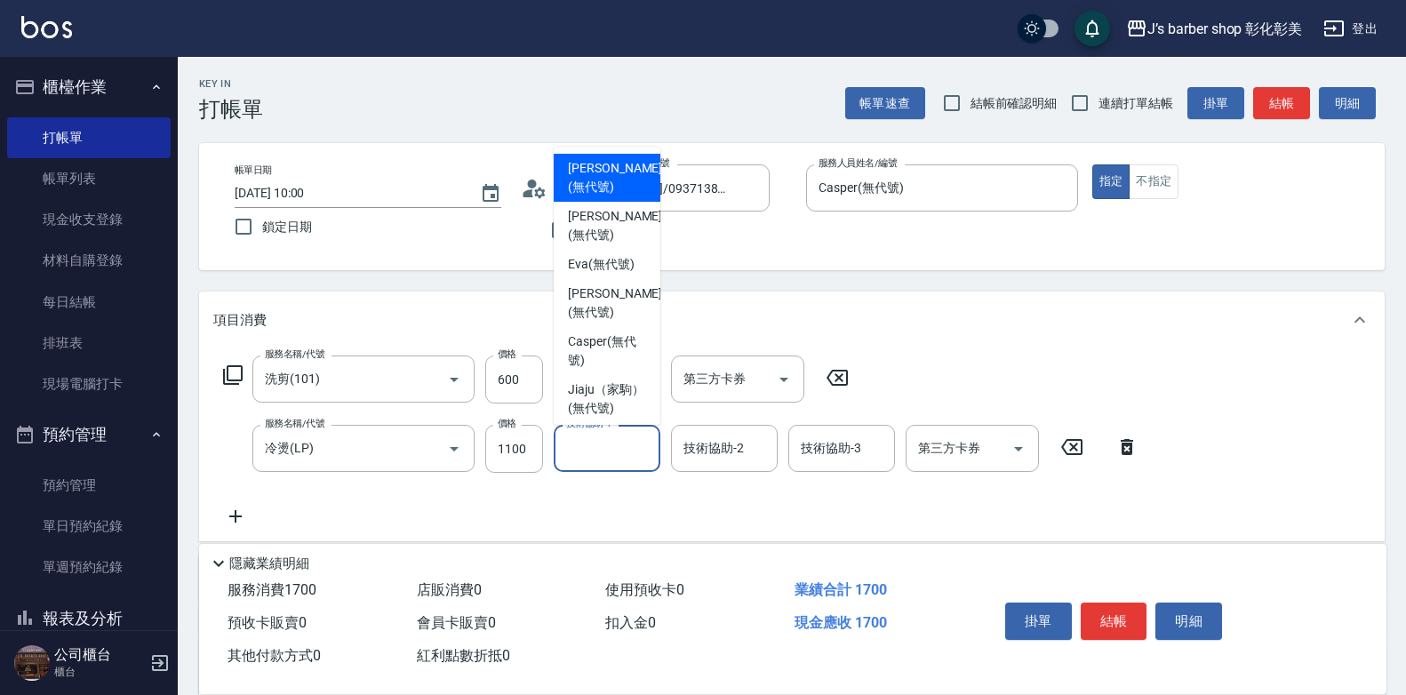
click at [600, 450] on input "技術協助-1" at bounding box center [607, 448] width 91 height 31
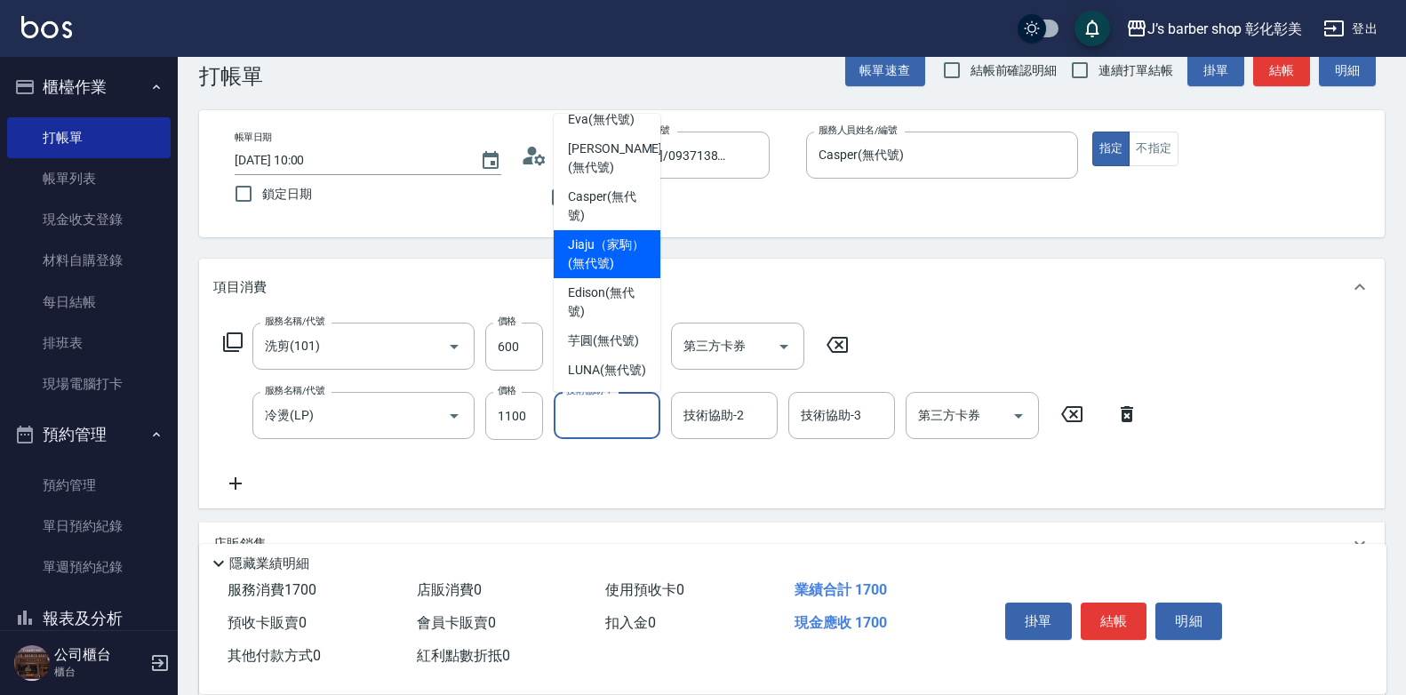
scroll to position [89, 0]
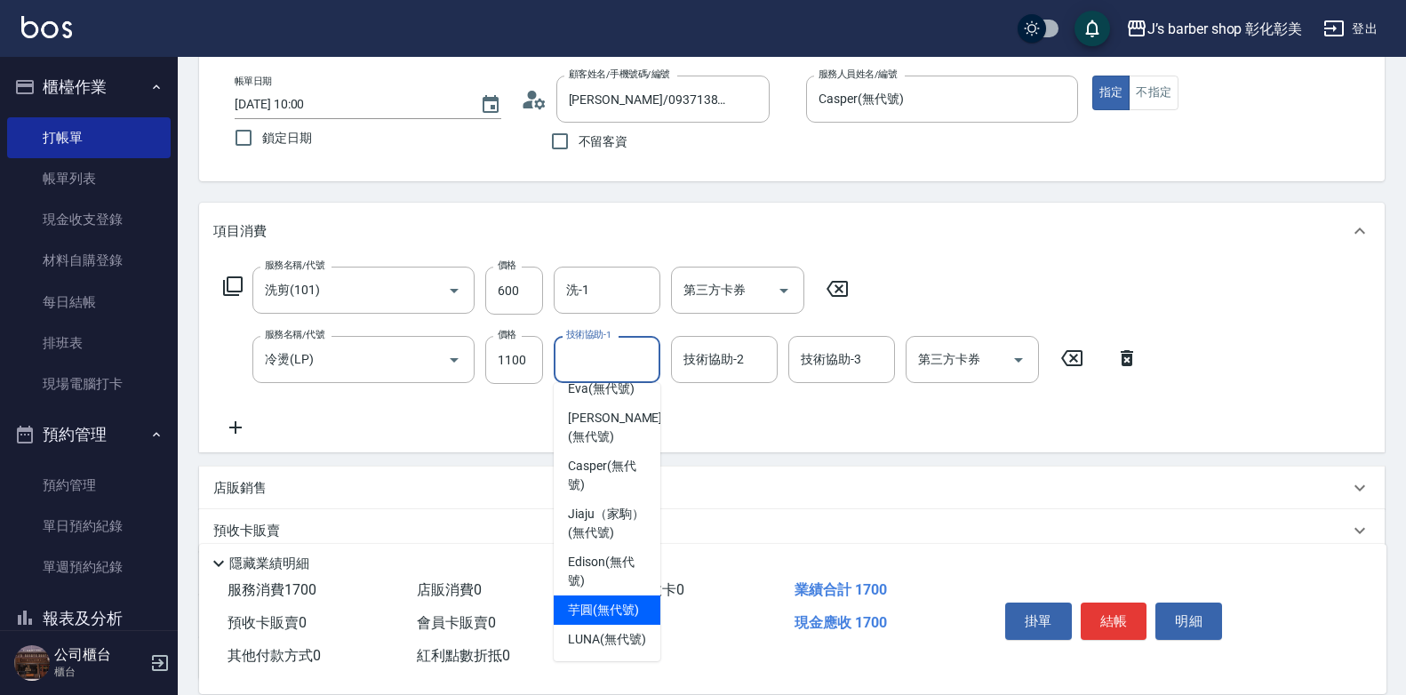
click at [582, 601] on span "芋圓 (無代號)" at bounding box center [603, 610] width 71 height 19
type input "[PERSON_NAME](無代號)"
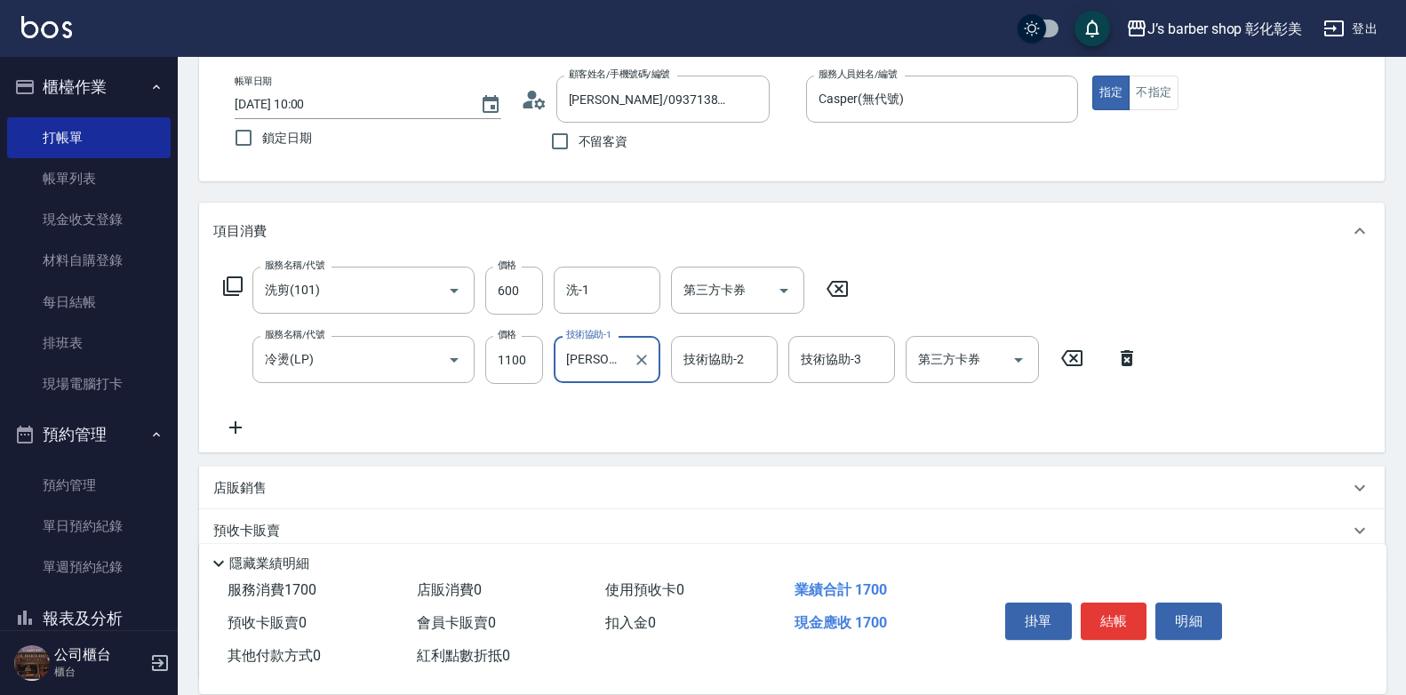
click at [235, 433] on icon at bounding box center [235, 427] width 12 height 12
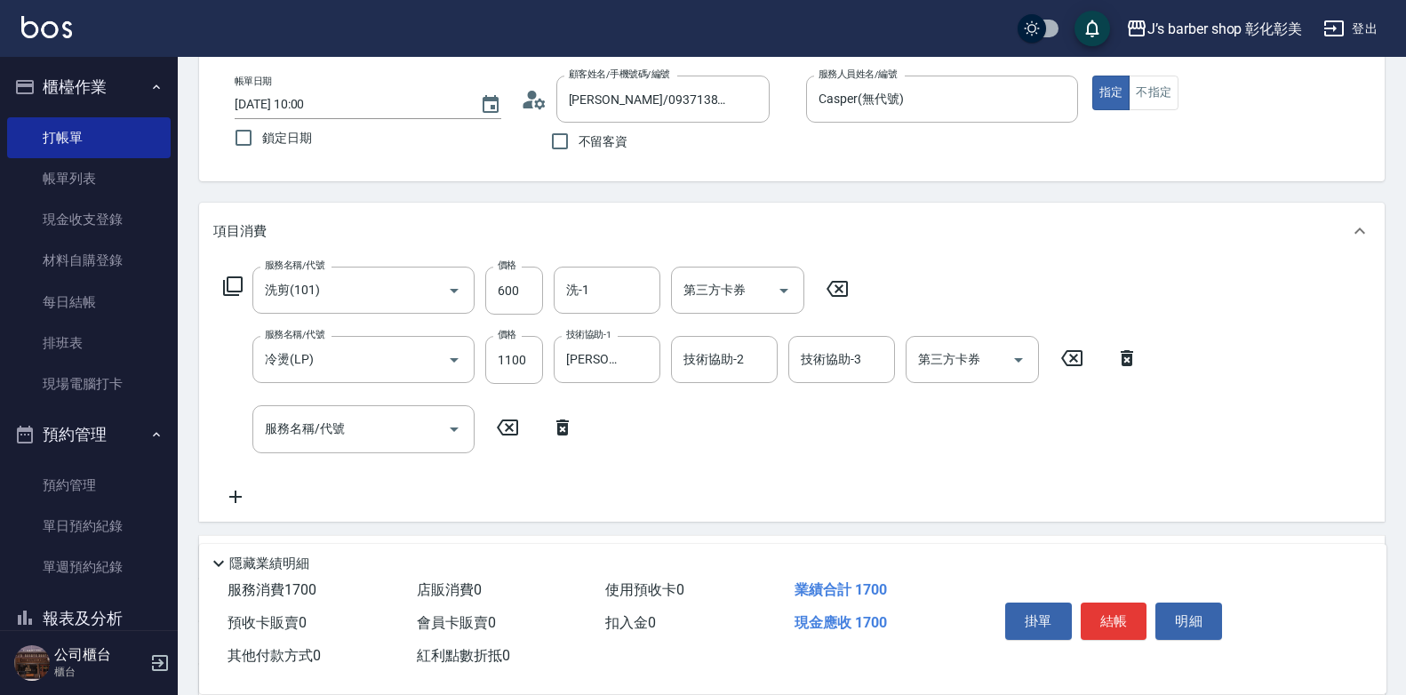
click at [560, 428] on icon at bounding box center [562, 427] width 44 height 21
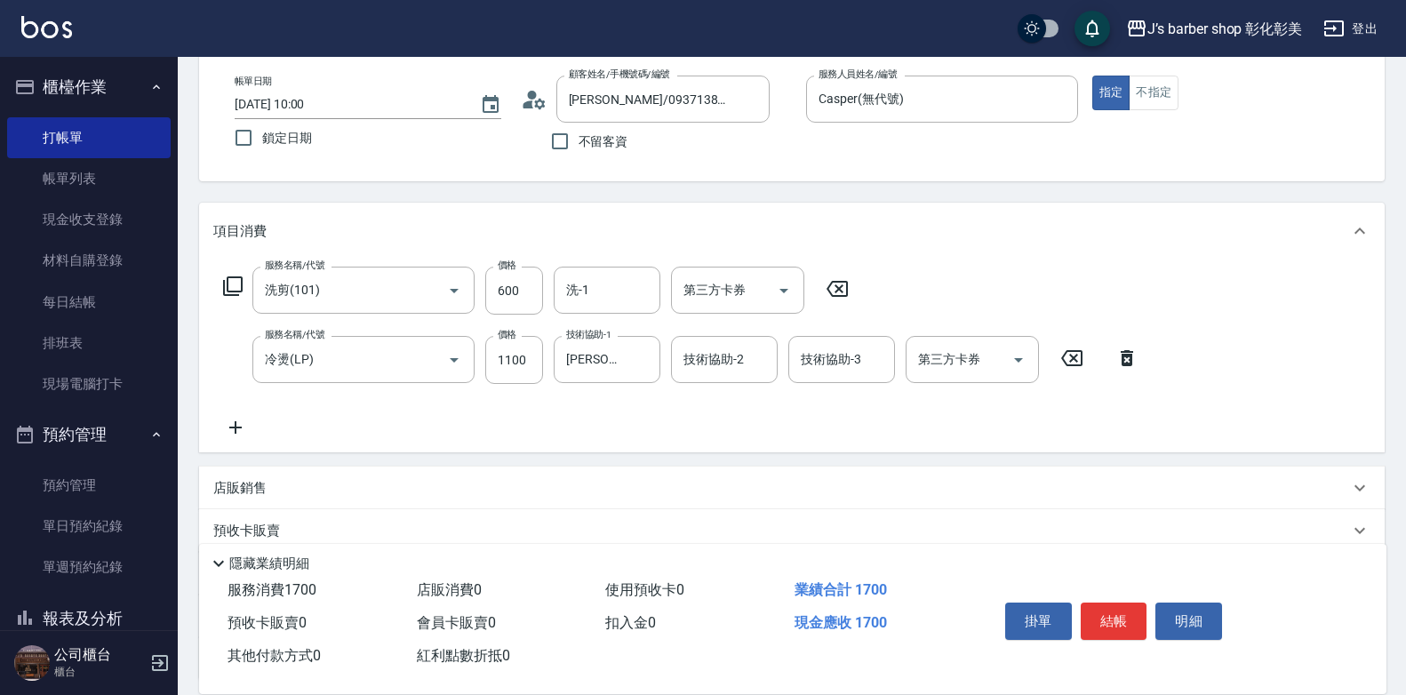
click at [240, 492] on p "店販銷售" at bounding box center [239, 488] width 53 height 19
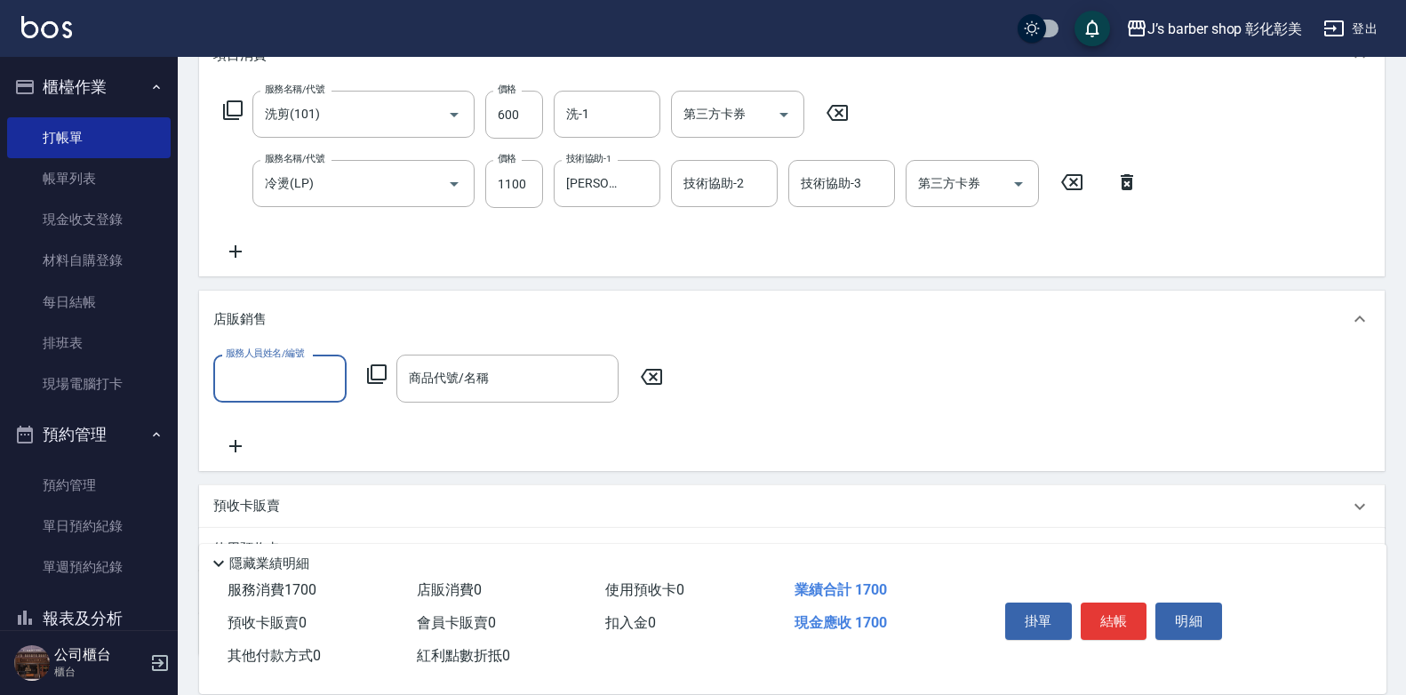
scroll to position [267, 0]
click at [240, 381] on input "服務人員姓名/編號" at bounding box center [279, 376] width 117 height 31
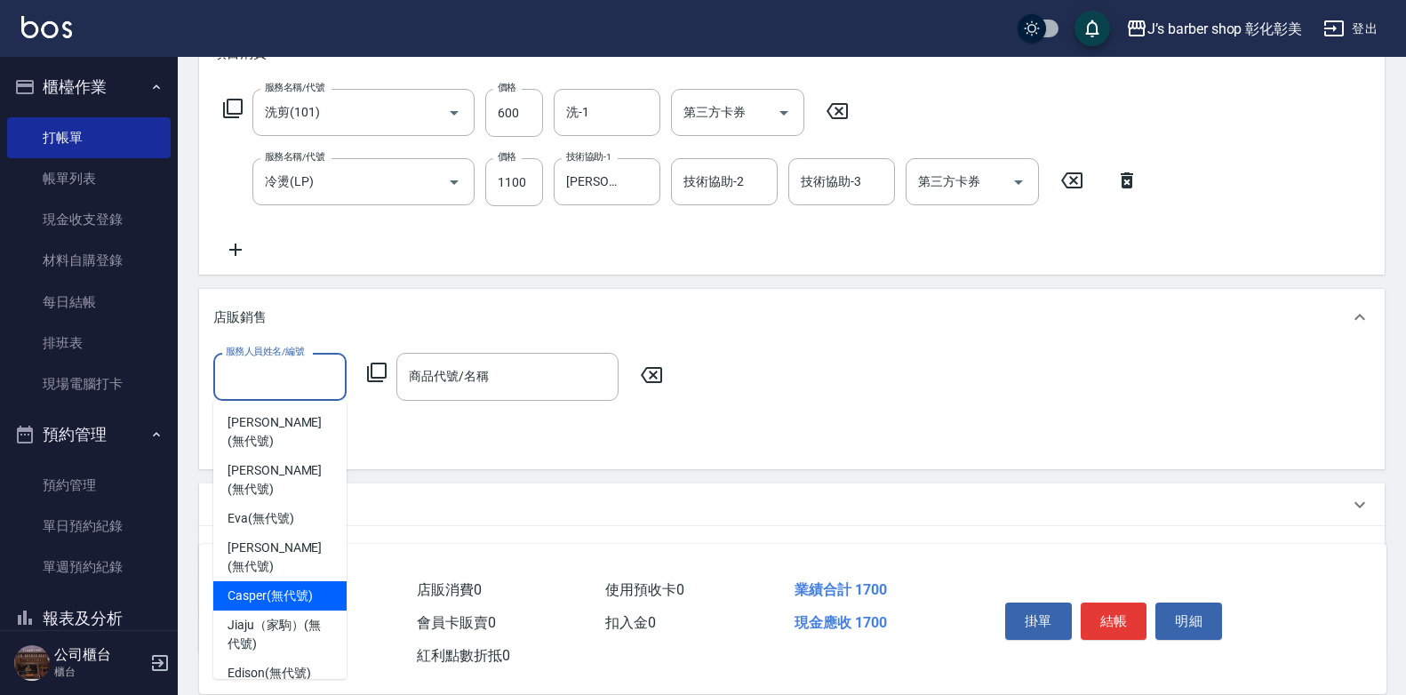
click at [275, 587] on span "Casper (無代號)" at bounding box center [270, 596] width 84 height 19
type input "Casper(無代號)"
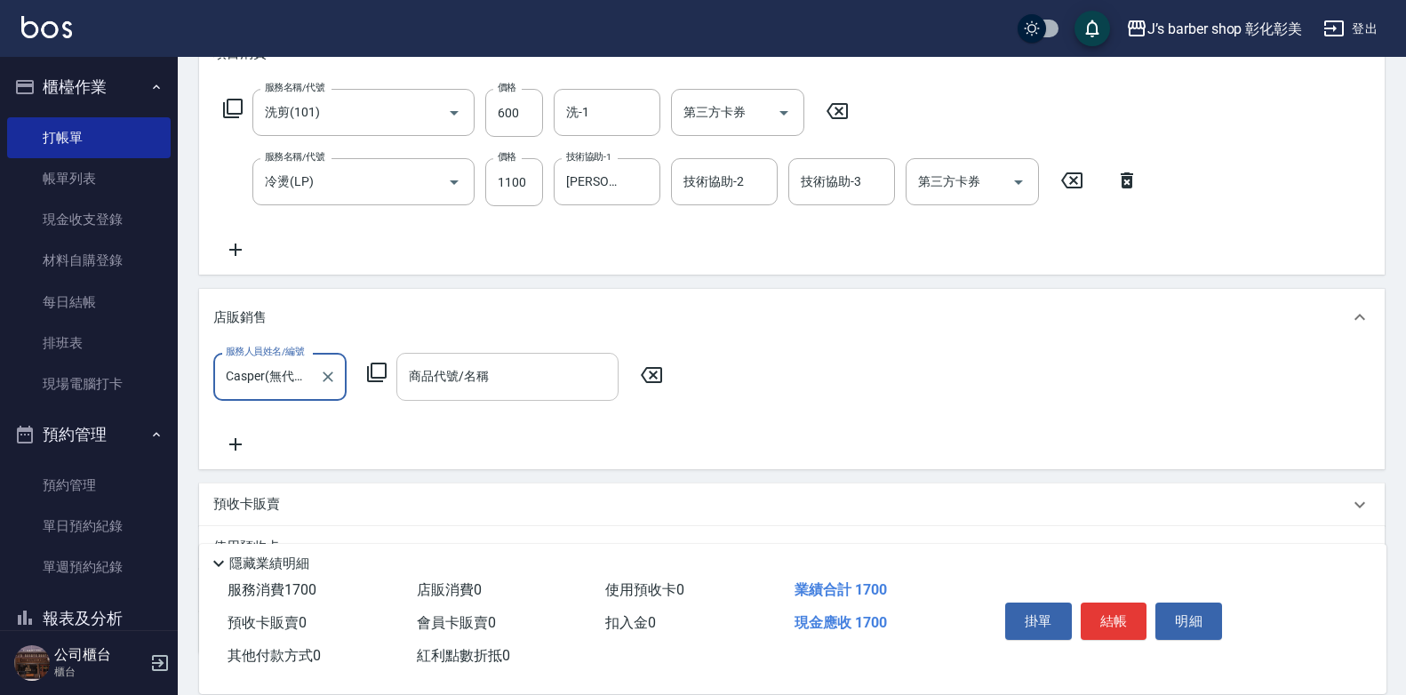
click at [418, 375] on div "商品代號/名稱 商品代號/名稱" at bounding box center [507, 376] width 222 height 47
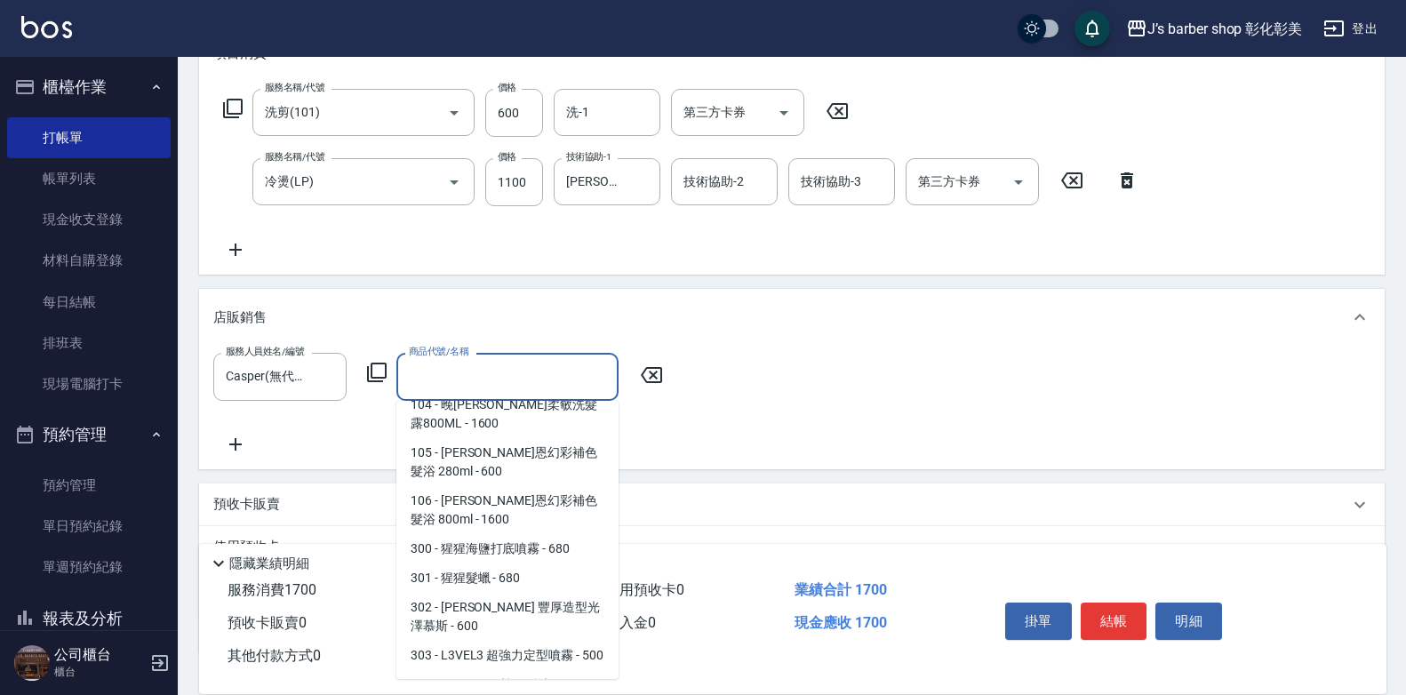
scroll to position [533, 0]
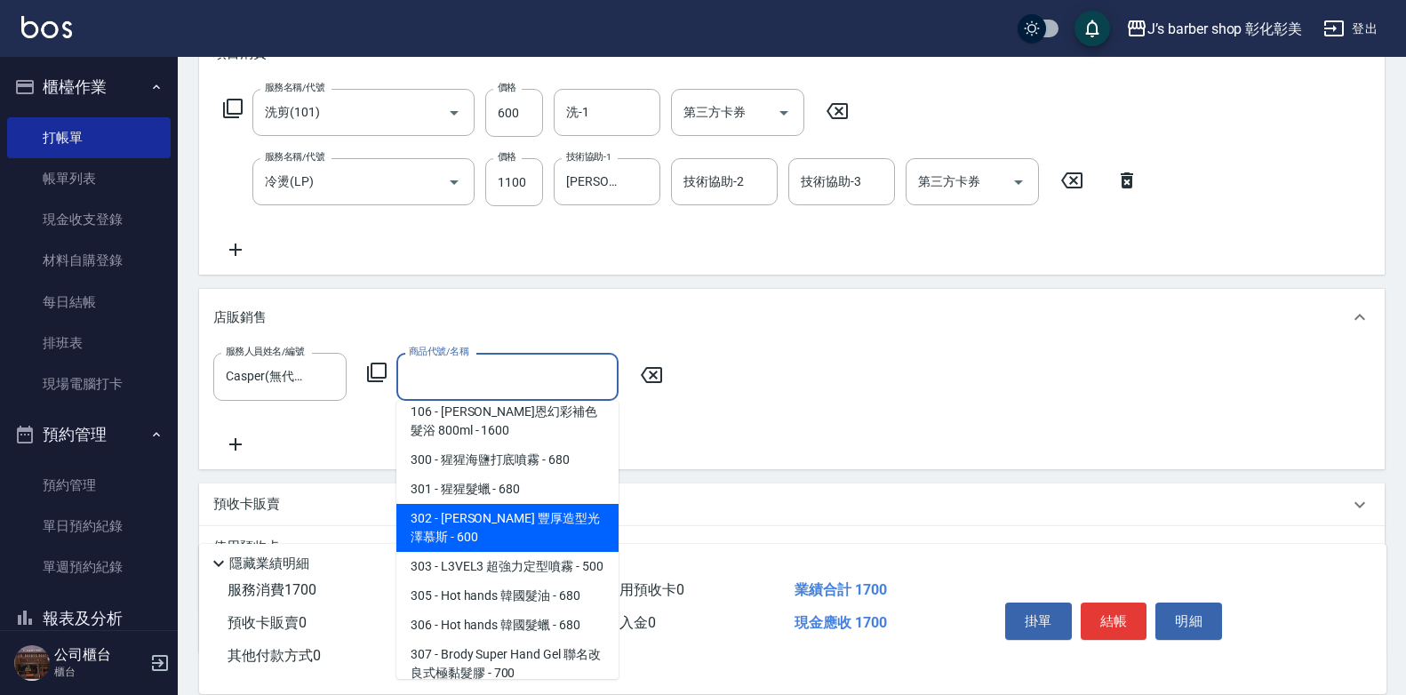
click at [497, 504] on span "302 - [PERSON_NAME] 豐厚造型光澤慕斯 - 600" at bounding box center [507, 528] width 222 height 48
type input "[PERSON_NAME] 豐厚造型[PERSON_NAME]"
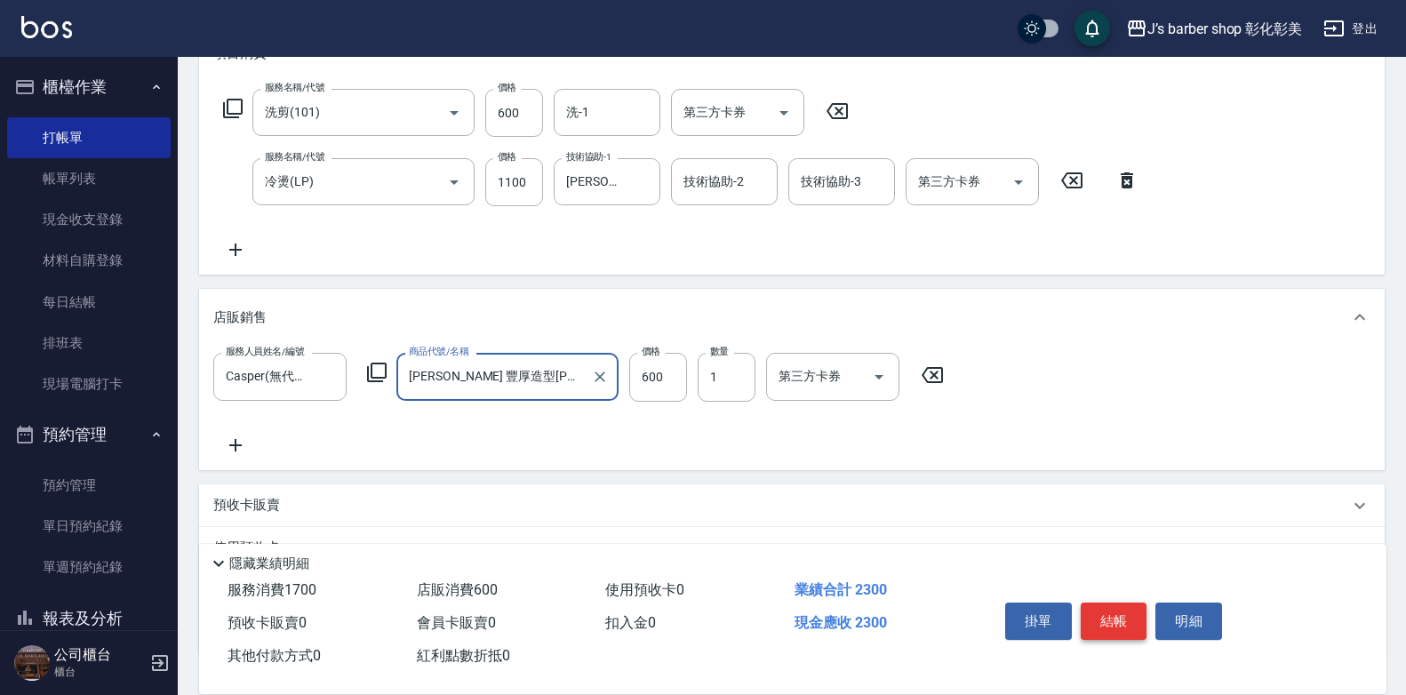
click at [1116, 608] on button "結帳" at bounding box center [1114, 621] width 67 height 37
